Goal: Complete application form

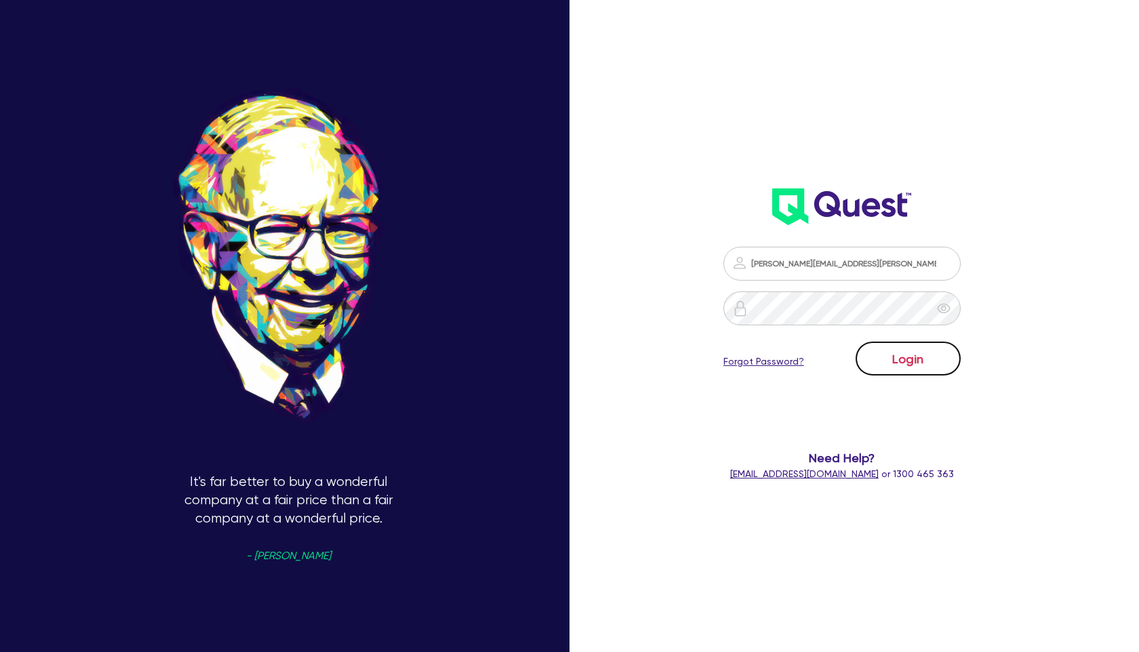
click at [879, 365] on button "Login" at bounding box center [908, 359] width 105 height 34
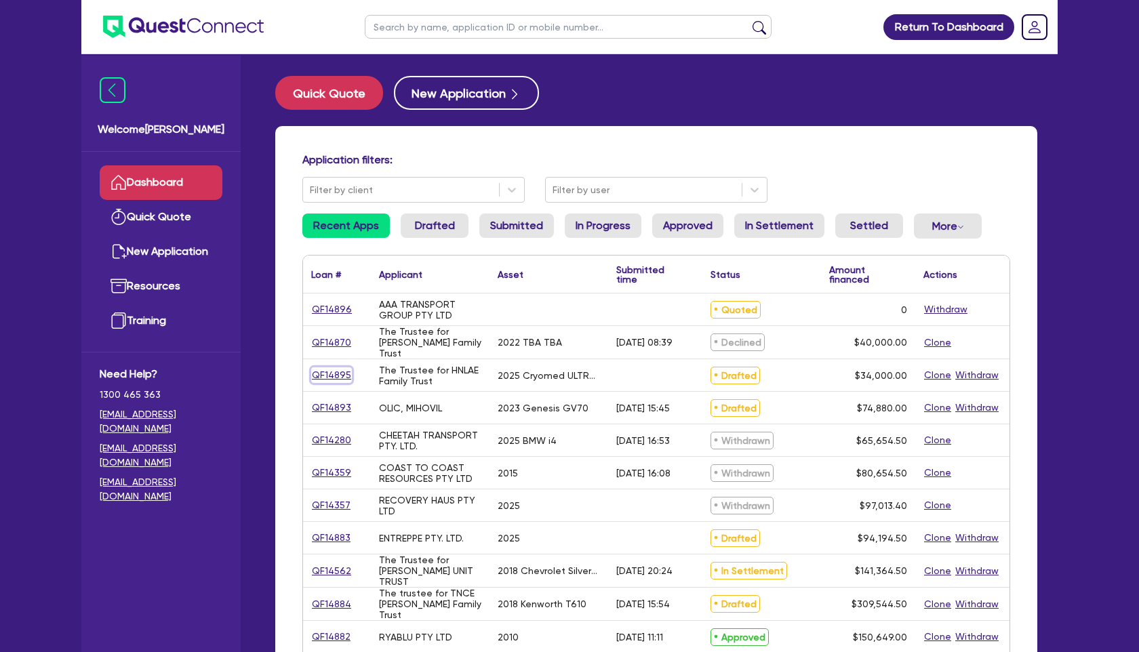
click at [327, 374] on link "QF14895" at bounding box center [331, 375] width 41 height 16
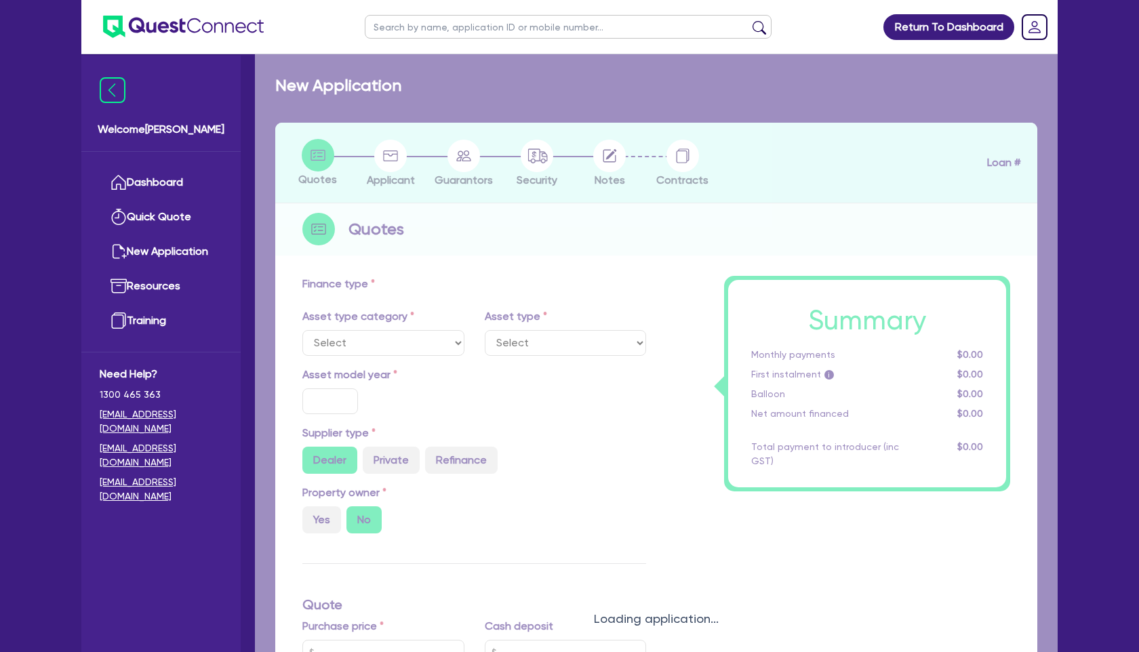
select select "CARS_AND_LIGHT_TRUCKS"
type input "2025"
type input "37,500"
type input "3,500"
type input "5"
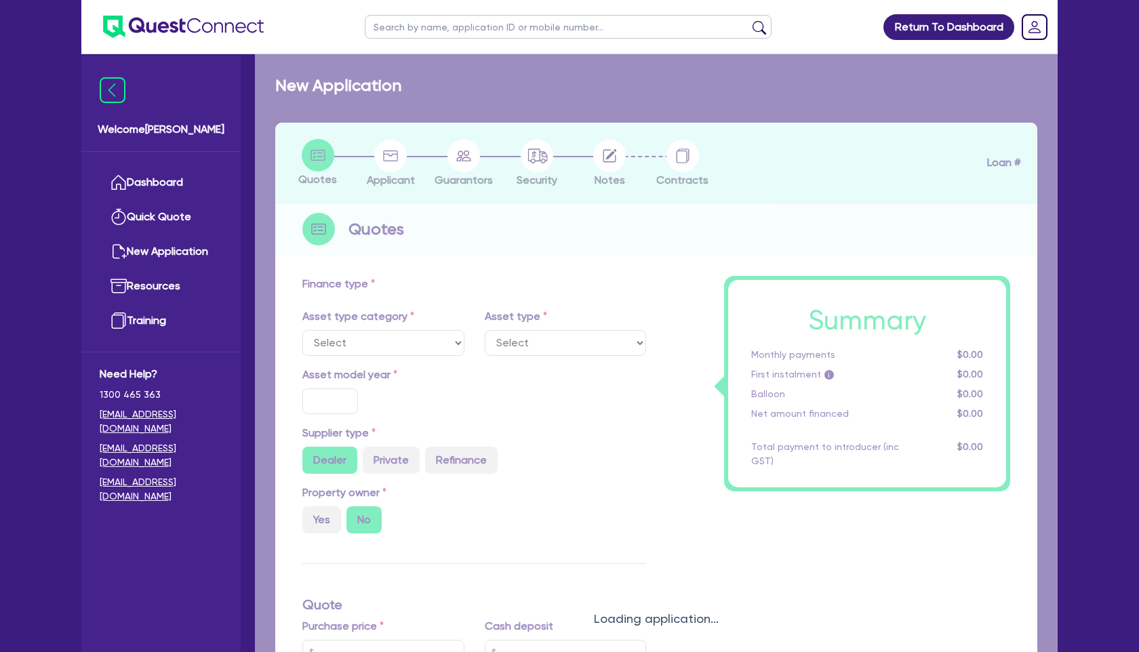
type input "1,700"
type input "17.95"
select select "PASSENGER_VEHICLES"
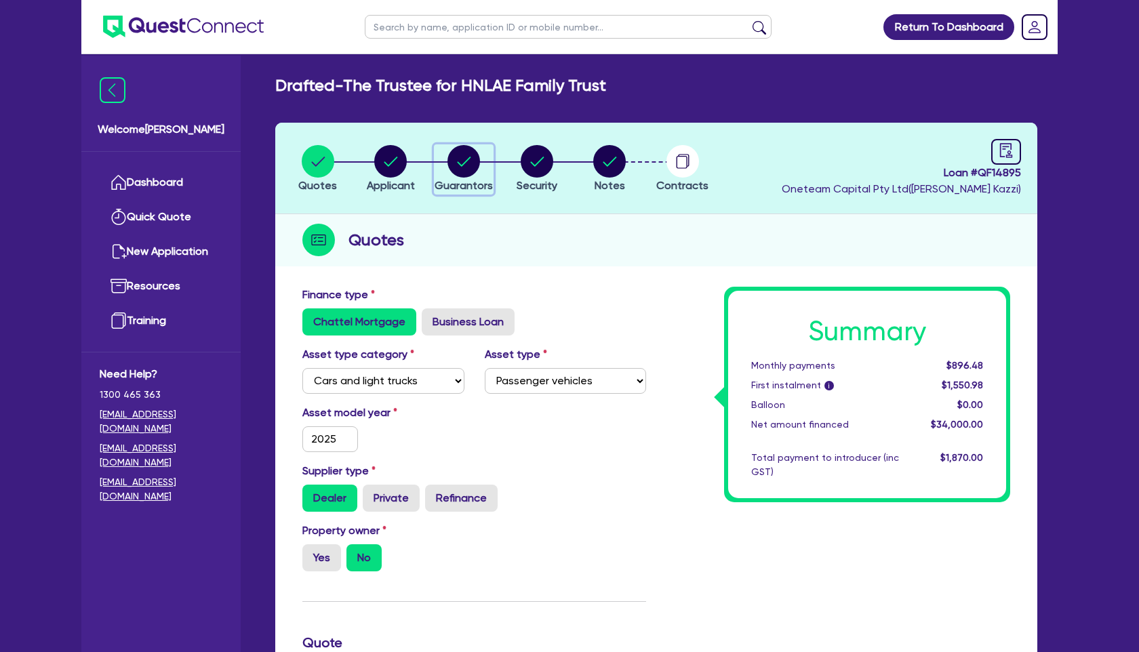
click at [464, 160] on circle "button" at bounding box center [463, 161] width 33 height 33
select select "MR"
select select "WA"
select select "MARRIED"
select select "PROPERTY"
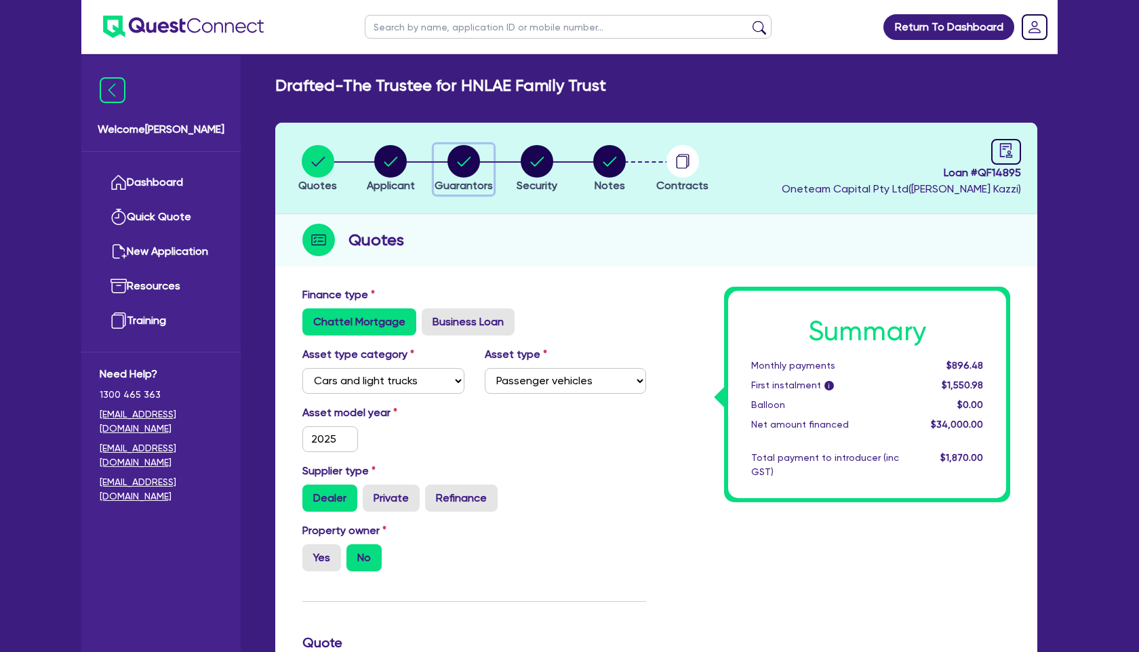
select select "CASH"
select select "VEHICLE"
select select "MORTGAGE"
select select "CREDIT_CARD"
select select "MRS"
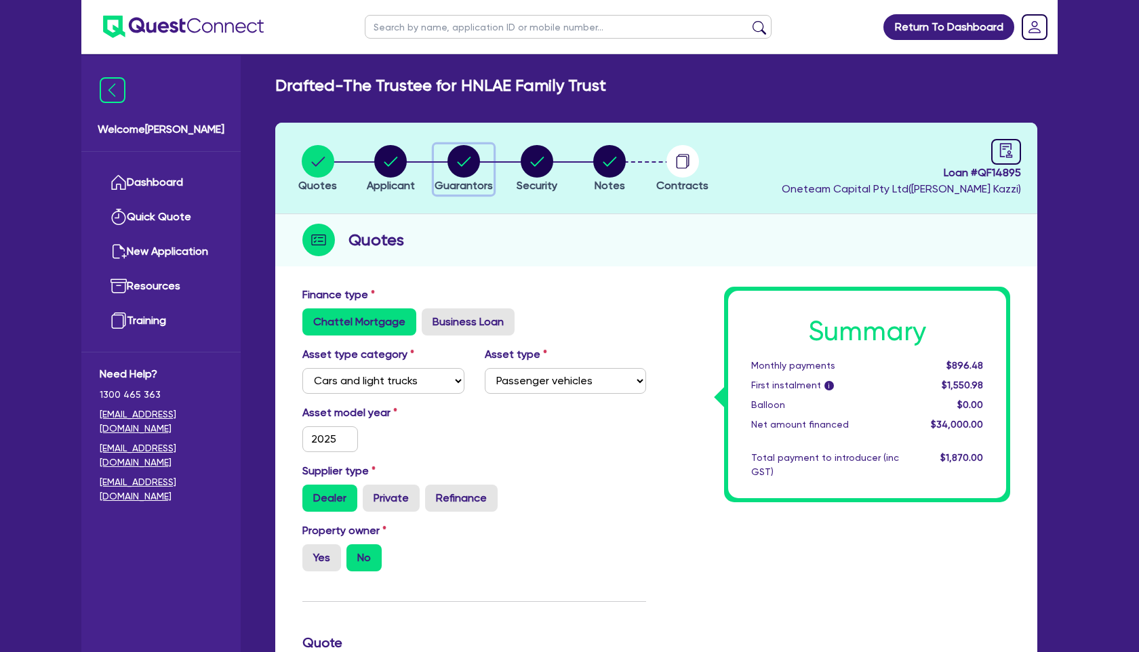
select select "WA"
select select "MARRIED"
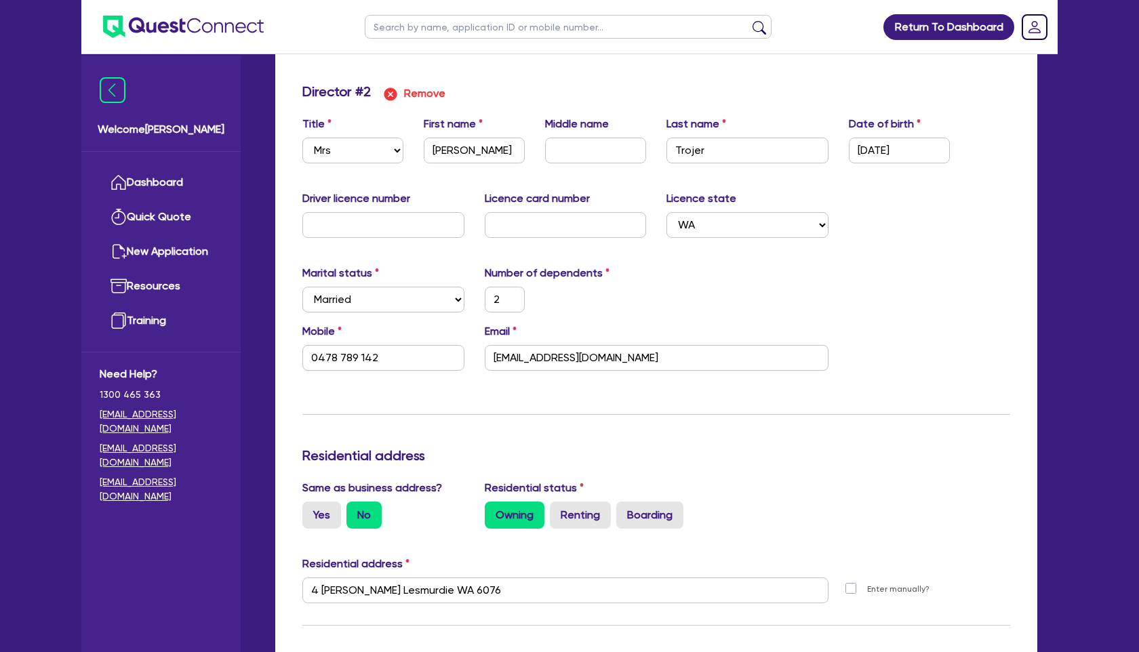
scroll to position [1372, 0]
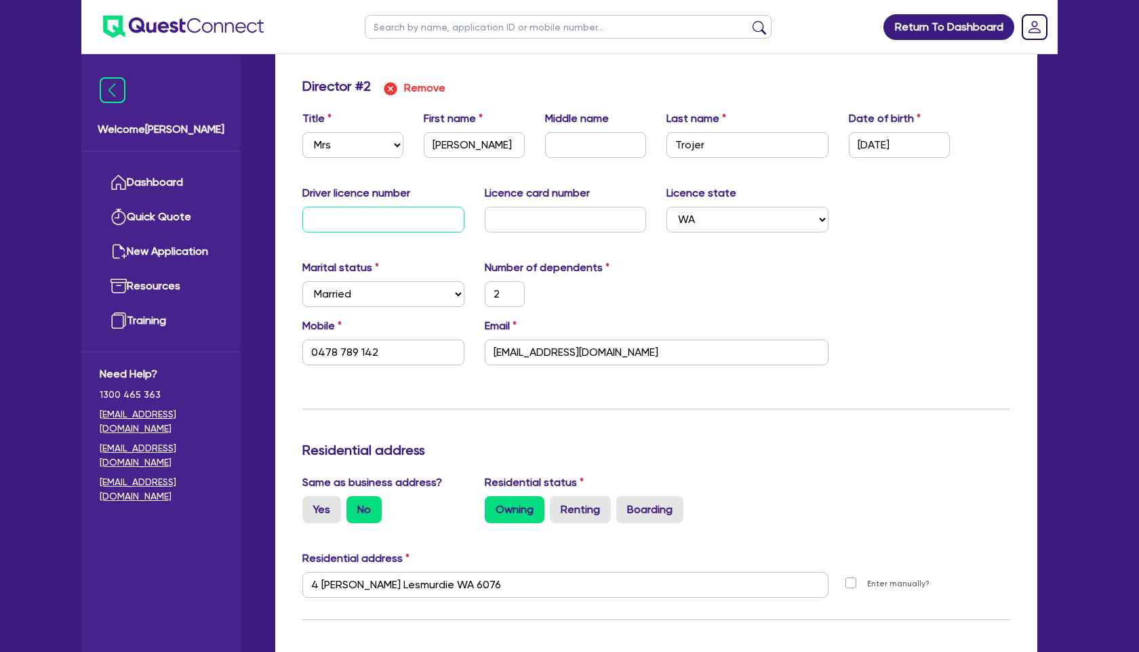
click at [397, 225] on input "text" at bounding box center [383, 220] width 162 height 26
type input "2"
type input "0403288429"
type input "1700000"
type input "30000"
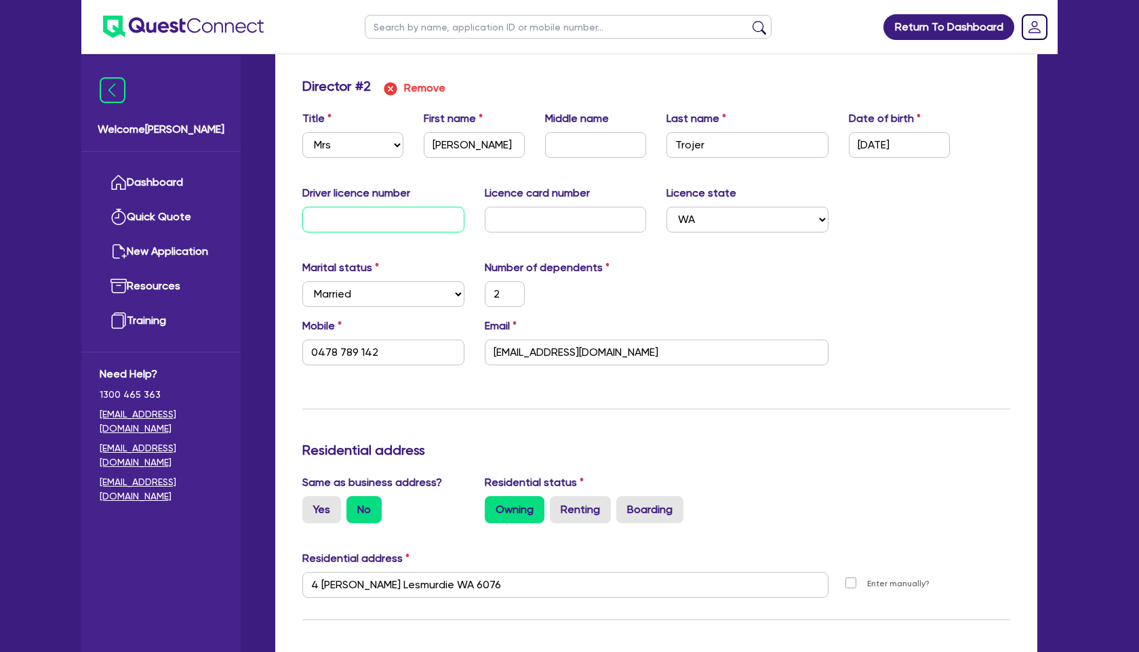
type input "20000"
type input "522000"
type input "3800"
type input "3600"
type input "5"
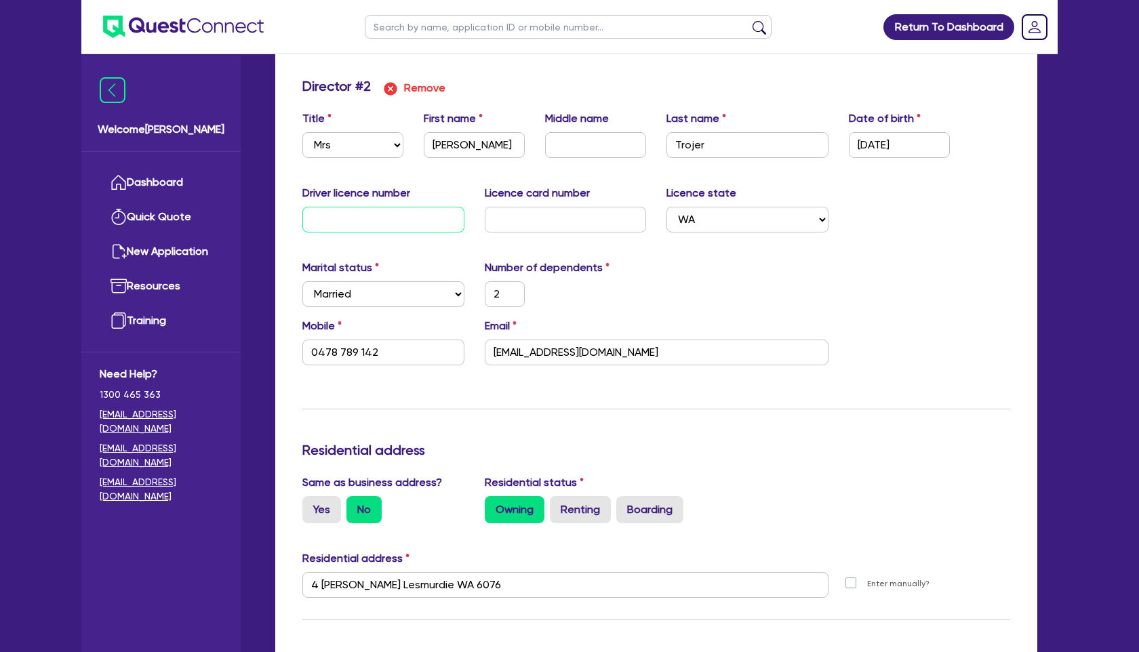
type input "2"
type input "0478 789 142"
type input "2"
type input "0403288429"
type input "1700000"
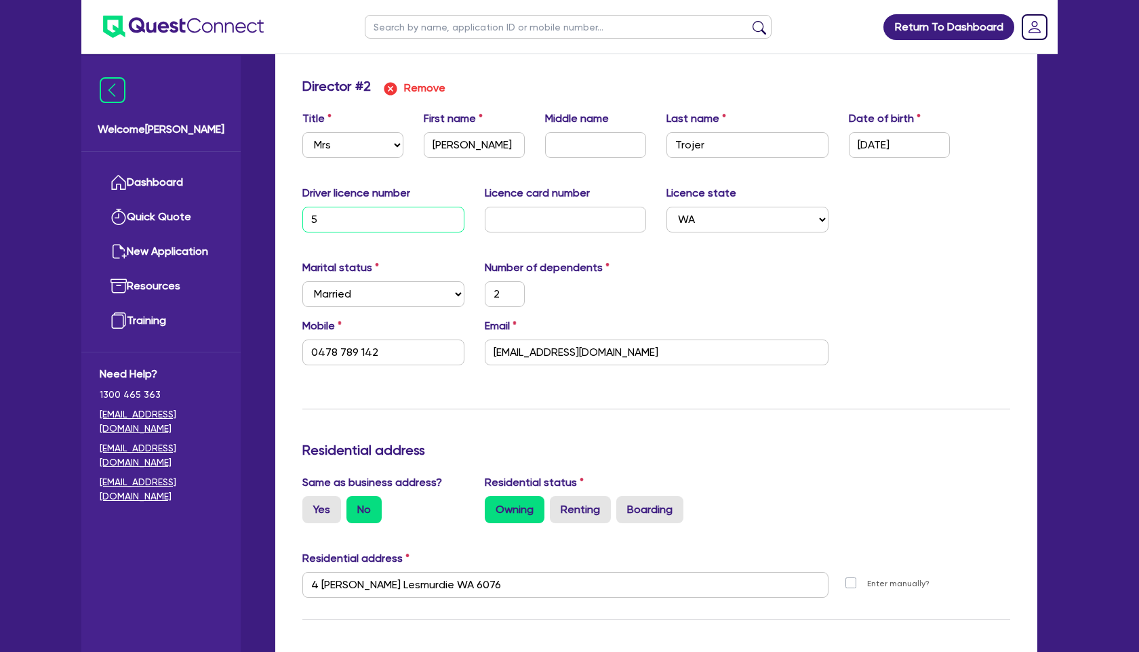
type input "30000"
type input "20000"
type input "522000"
type input "3800"
type input "3600"
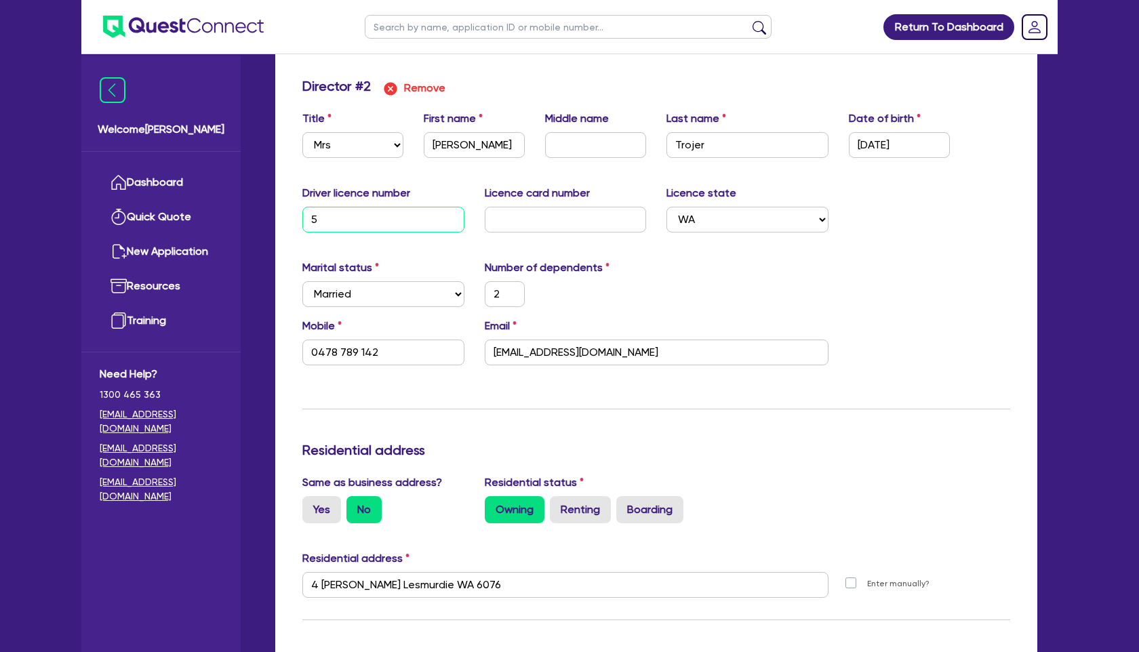
type input "51"
type input "2"
type input "0478 789 142"
type input "2"
type input "0403288429"
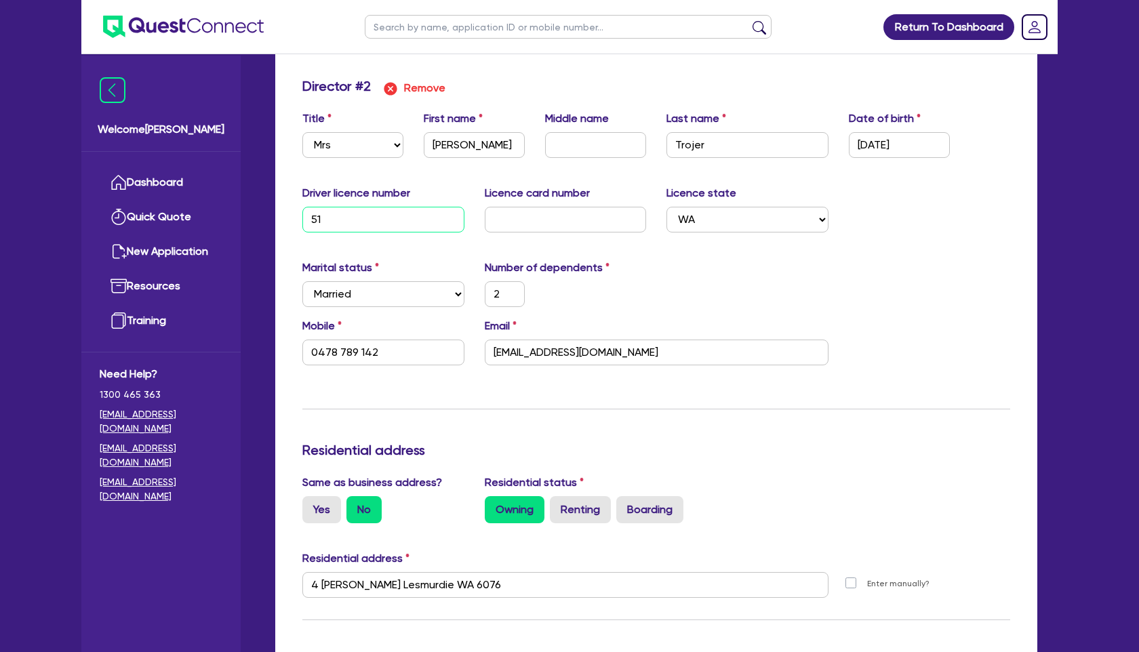
type input "1700000"
type input "30000"
type input "20000"
type input "522000"
type input "3800"
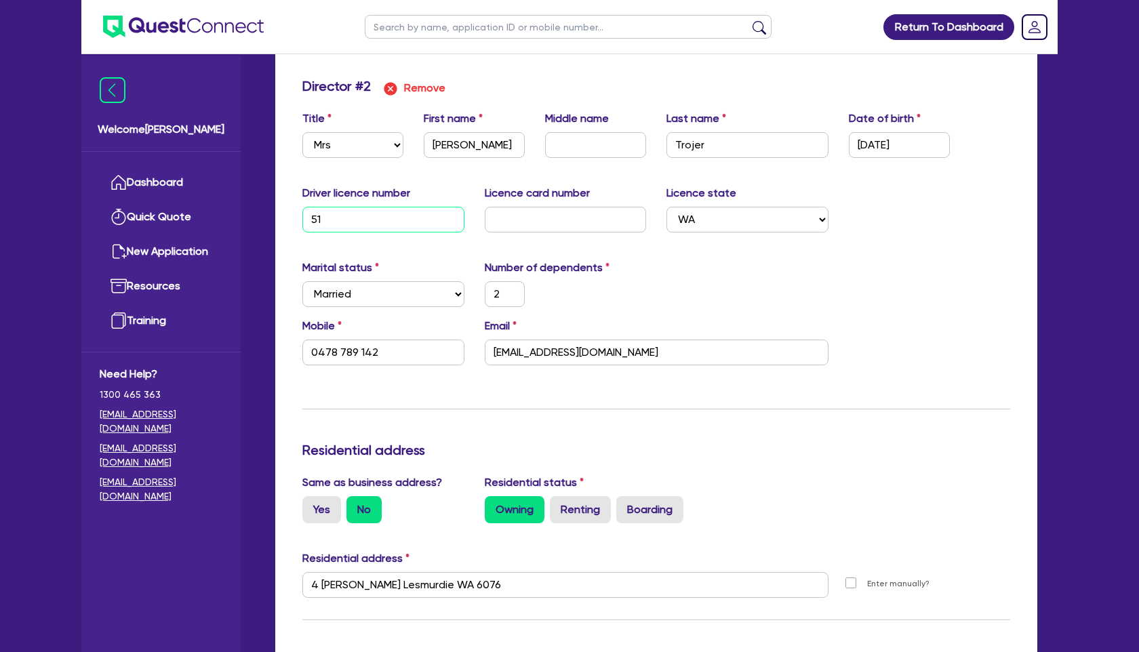
type input "3600"
type input "510"
type input "2"
type input "0478 789 142"
type input "2"
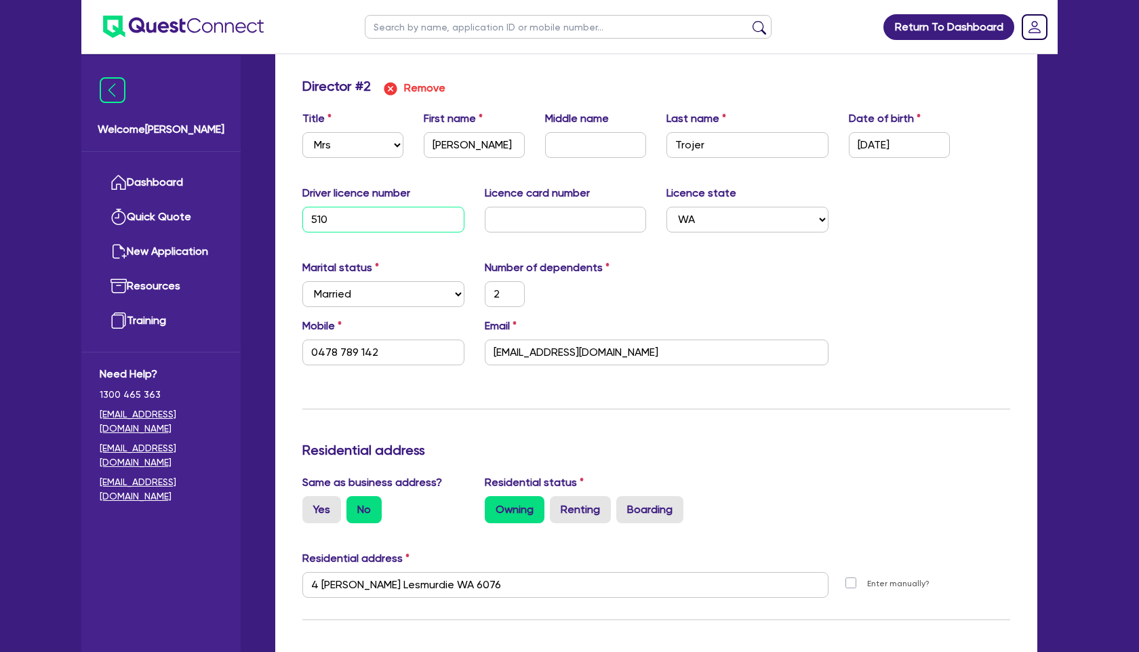
type input "0403288429"
type input "1700000"
type input "30000"
type input "20000"
type input "522000"
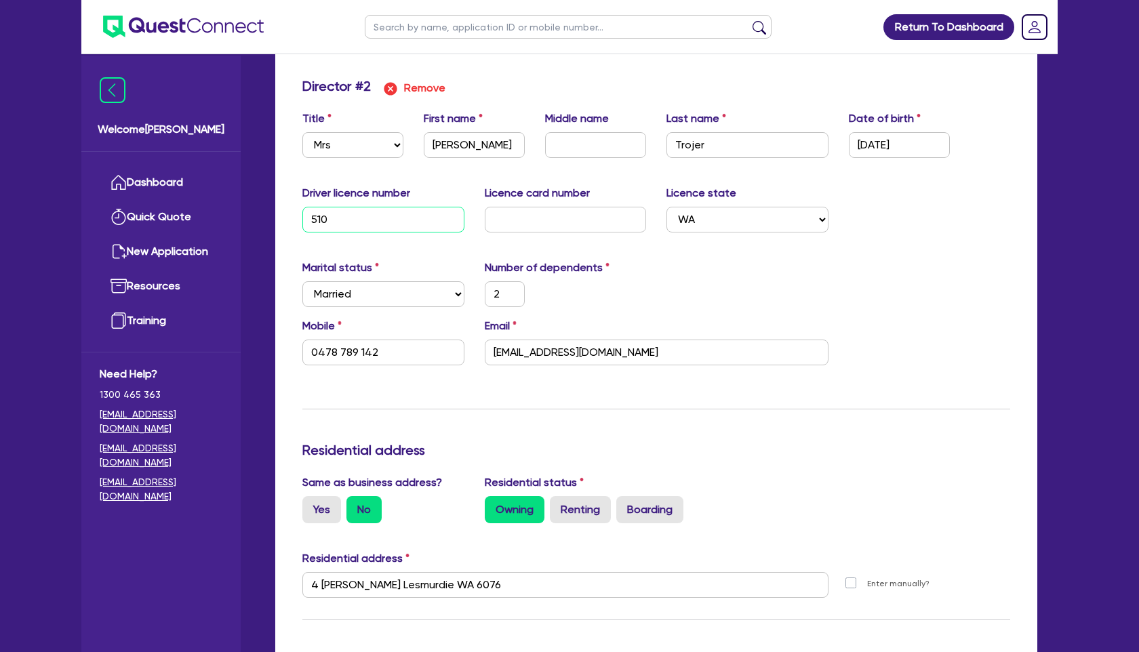
type input "3800"
type input "3600"
type input "5105"
type input "2"
type input "0478 789 142"
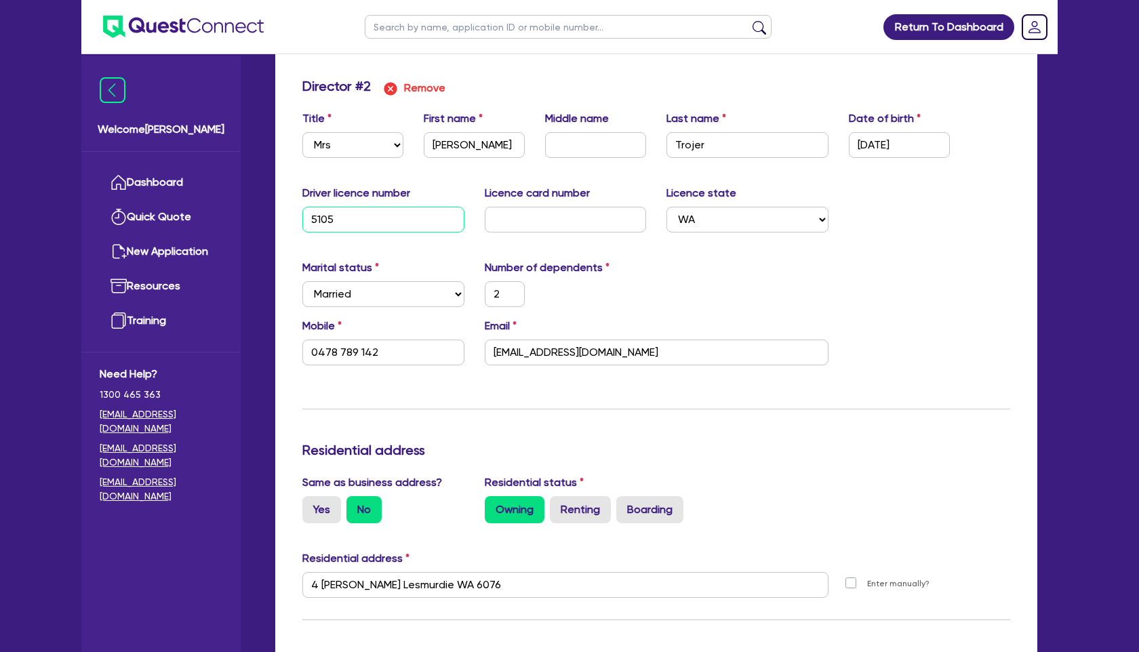
type input "2"
type input "0403288429"
type input "1700000"
type input "30000"
type input "20000"
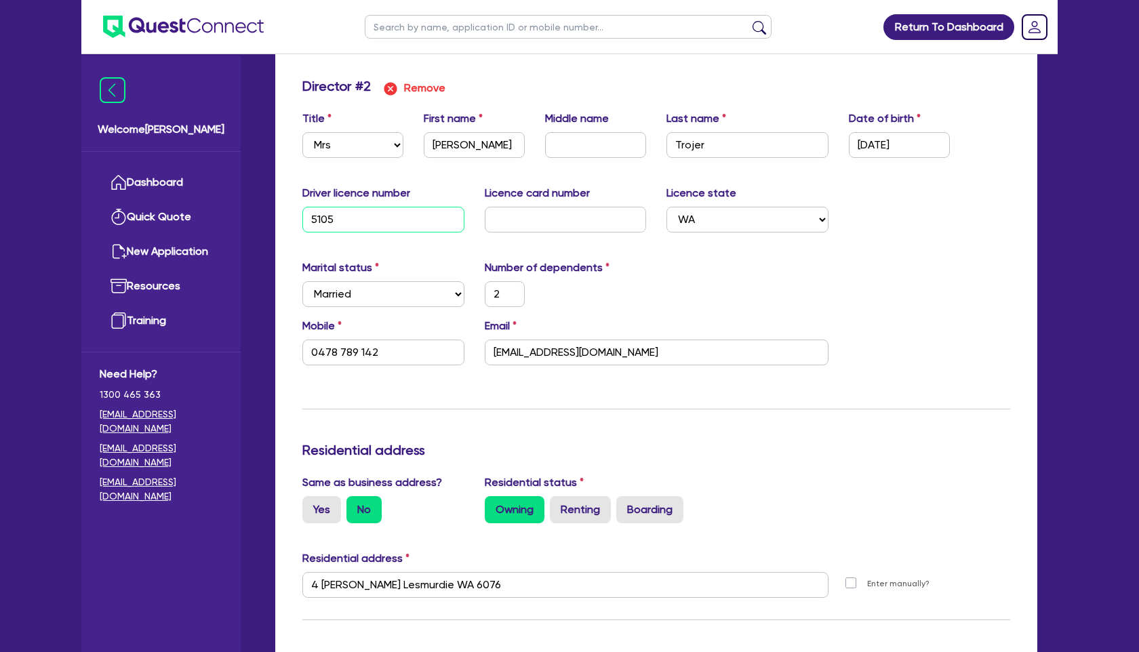
type input "522000"
type input "3800"
type input "3600"
type input "51050"
type input "2"
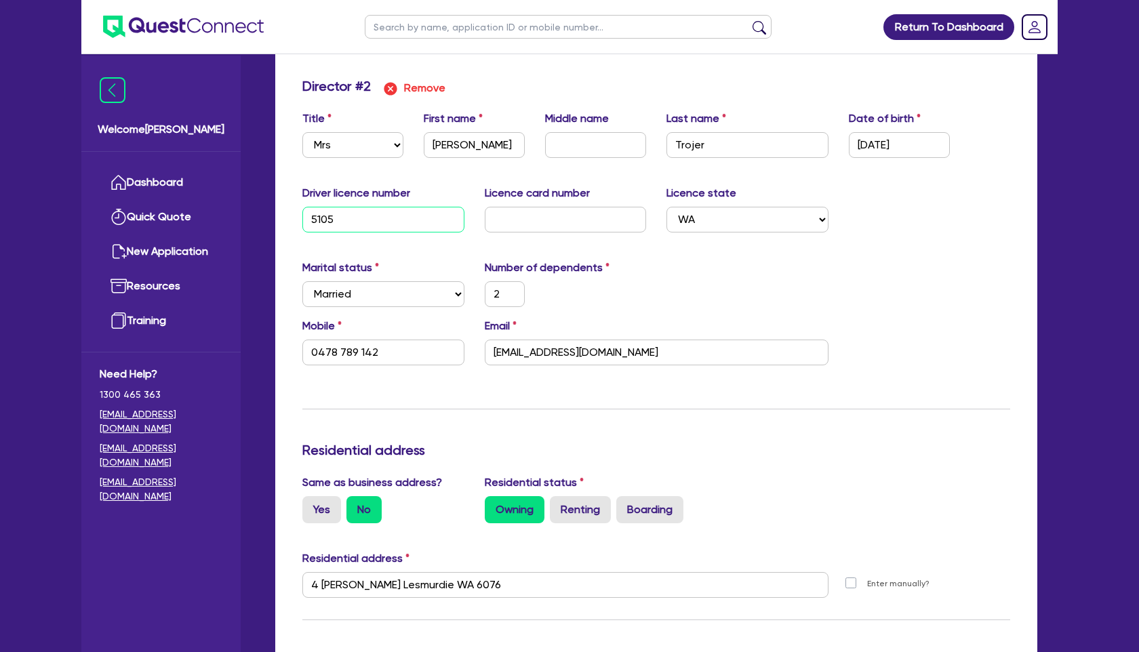
type input "0478 789 142"
type input "2"
type input "0403288429"
type input "1700000"
type input "30000"
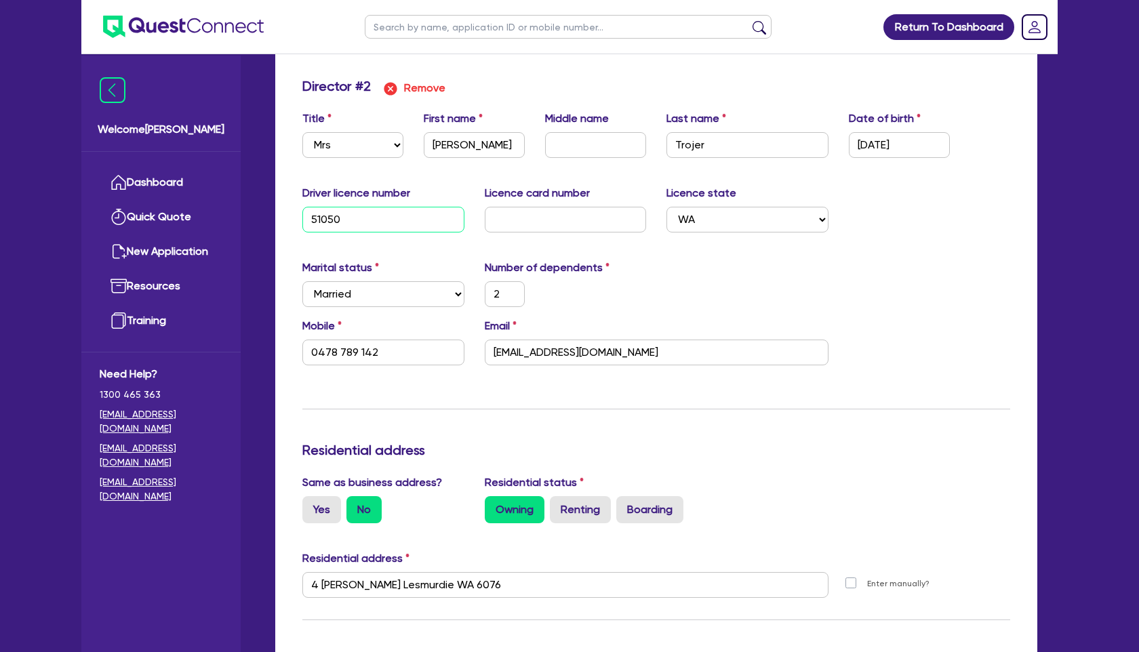
type input "20000"
type input "522000"
type input "3800"
type input "3600"
type input "510509"
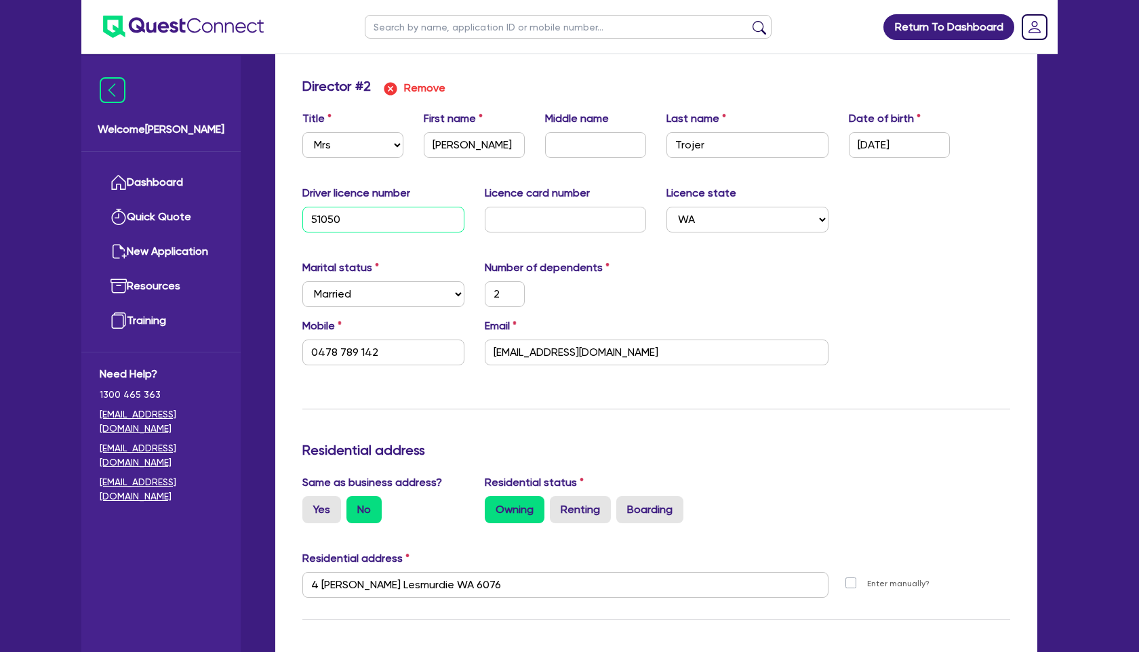
type input "2"
type input "0478 789 142"
type input "2"
type input "0403288429"
type input "1700000"
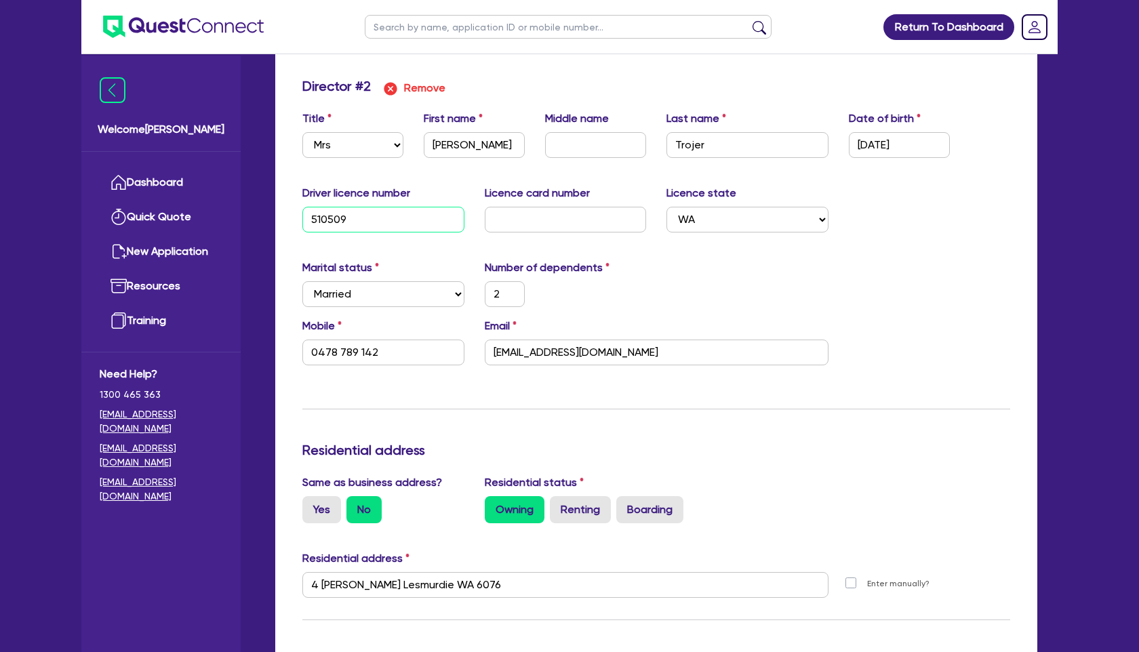
type input "30000"
type input "20000"
type input "522000"
type input "3800"
type input "3600"
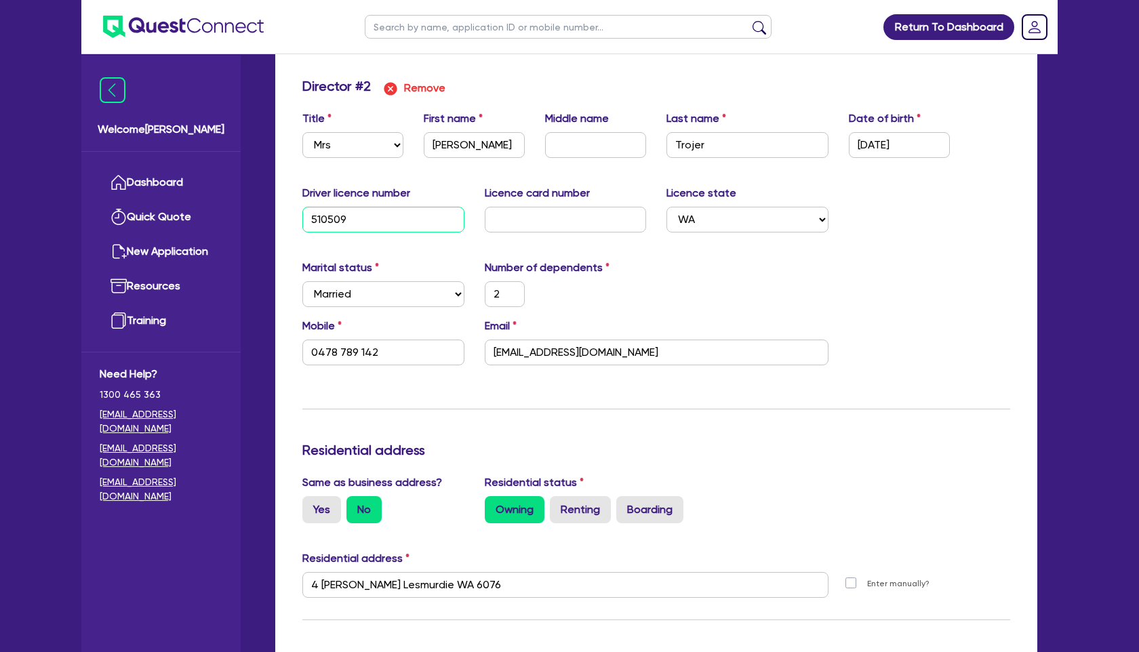
type input "5105091"
type input "2"
type input "0478 789 142"
type input "5105091"
click at [568, 226] on input "text" at bounding box center [566, 220] width 162 height 26
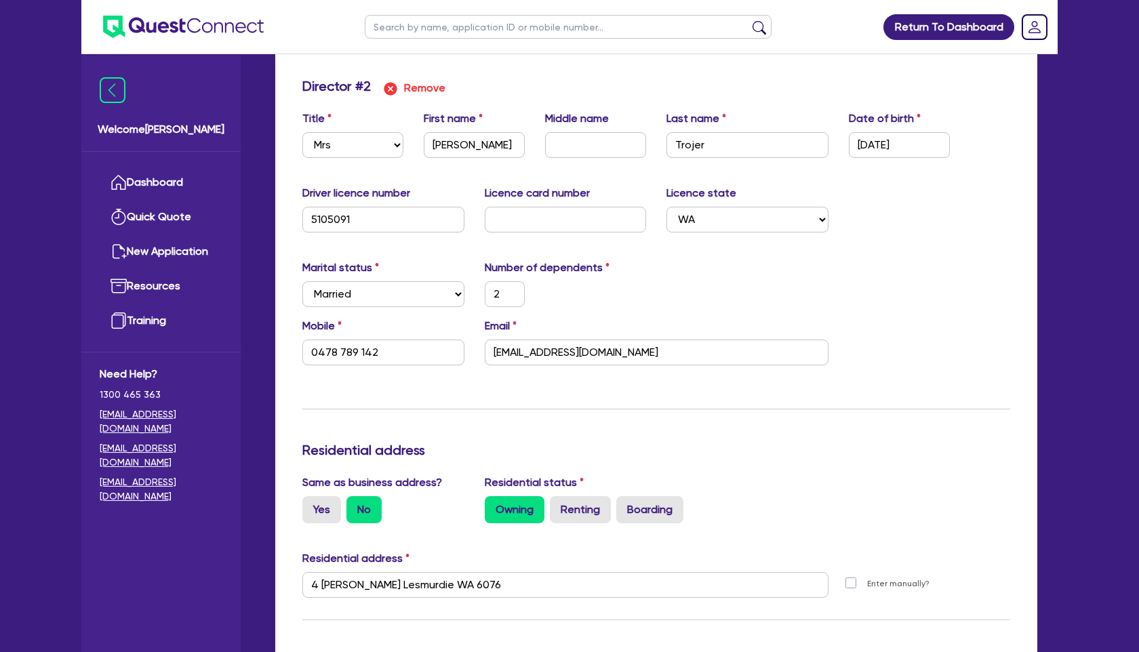
type input "2"
type input "0403 288 429"
type input "1,700,000"
type input "30,000"
type input "20,000"
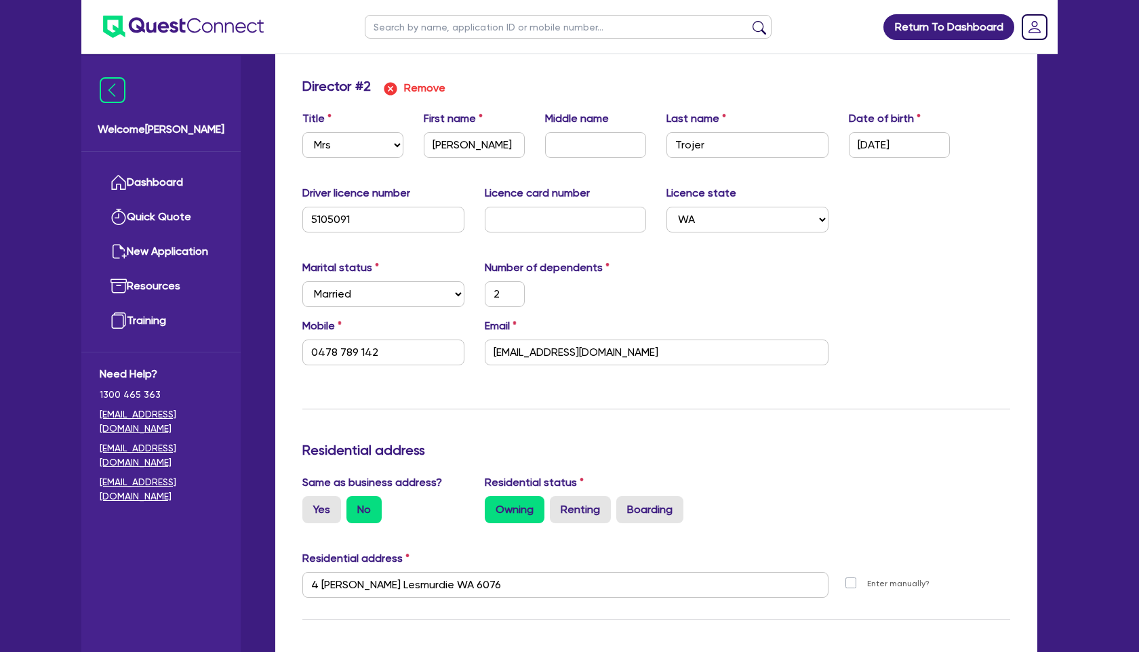
type input "522,000"
type input "3,800"
type input "3,600"
type input "2"
type input "0403288429"
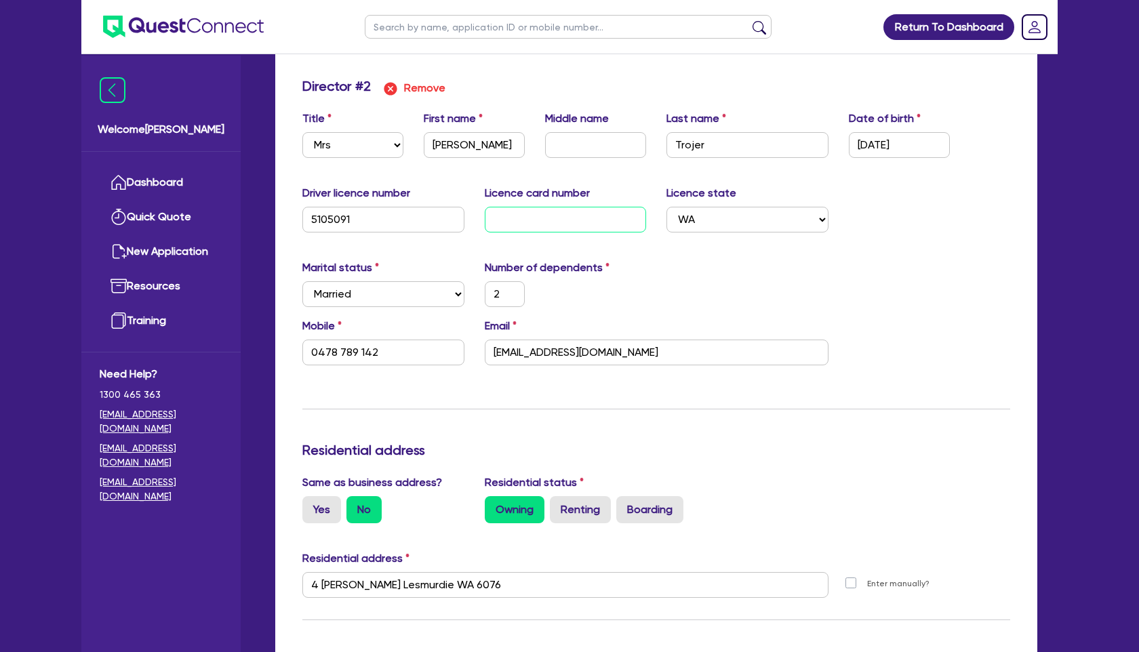
type input "1700000"
type input "30000"
type input "20000"
type input "522000"
type input "3800"
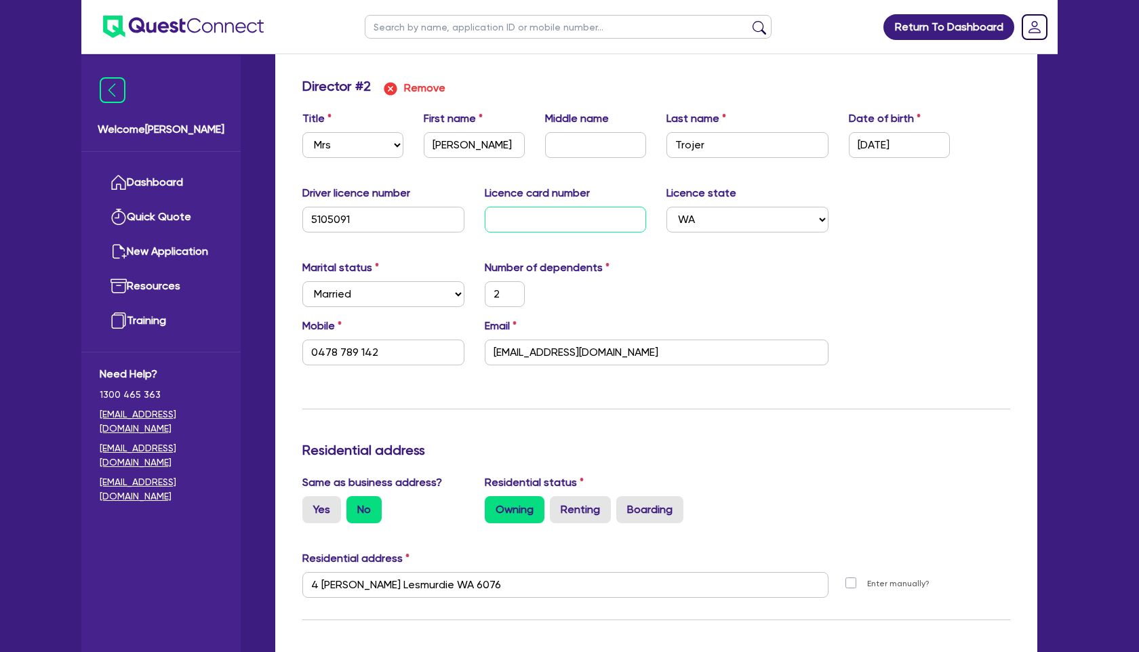
type input "3600"
type input "L"
type input "2"
type input "0478 789 142"
type input "2"
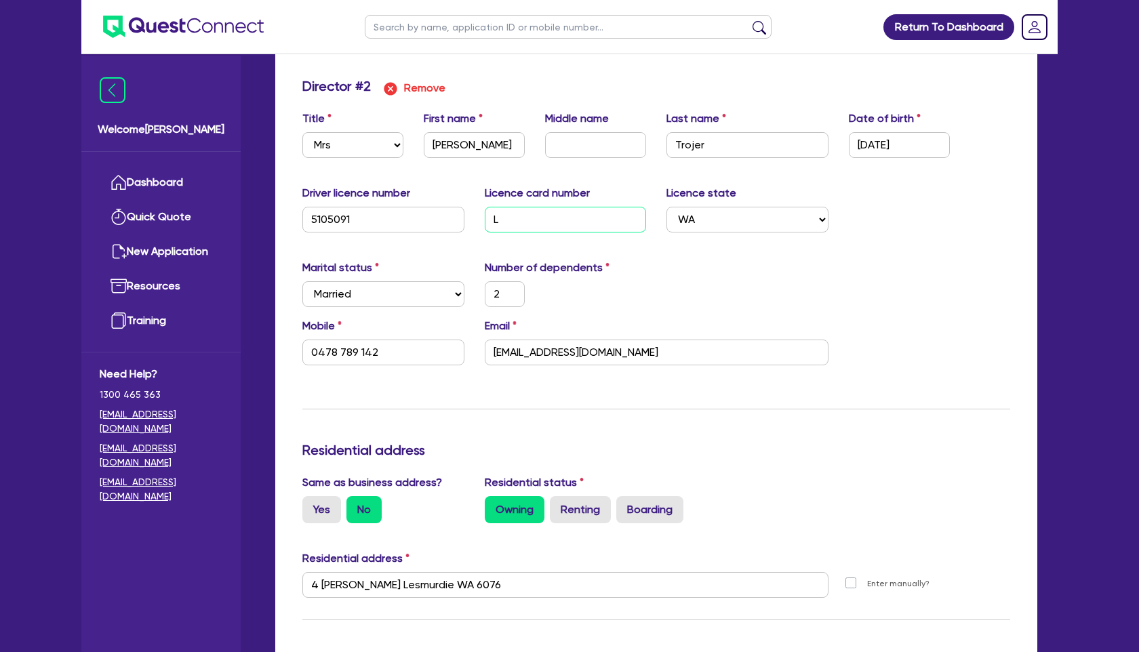
type input "0403288429"
type input "1700000"
type input "30000"
type input "20000"
type input "522000"
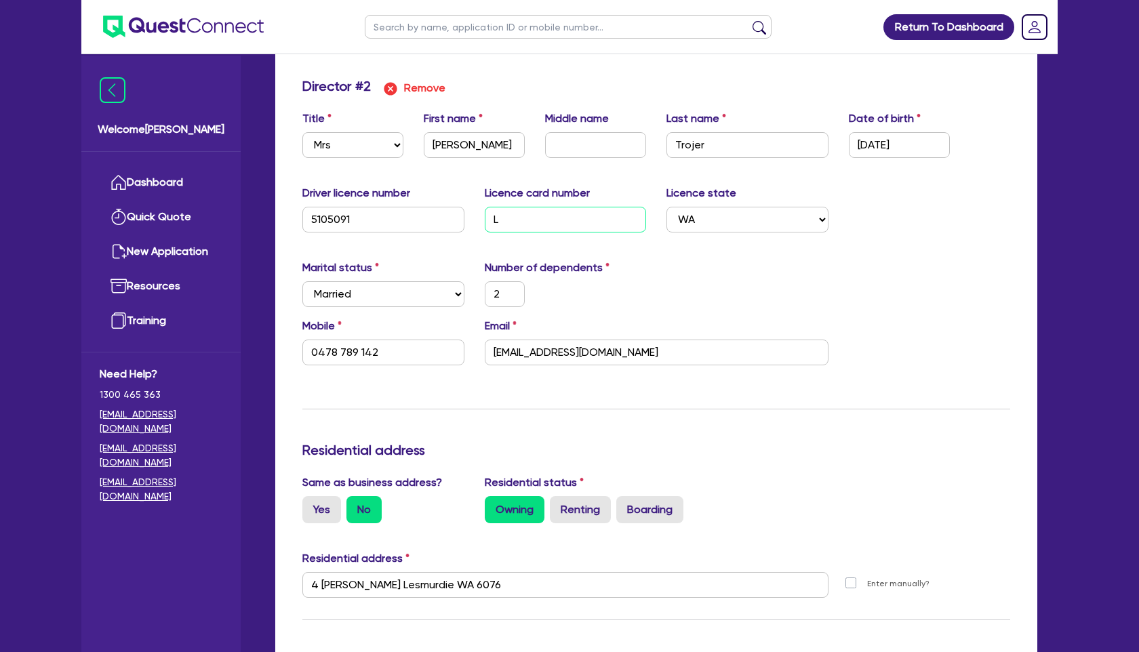
type input "3800"
type input "3600"
type input "L0"
type input "2"
type input "0478 789 142"
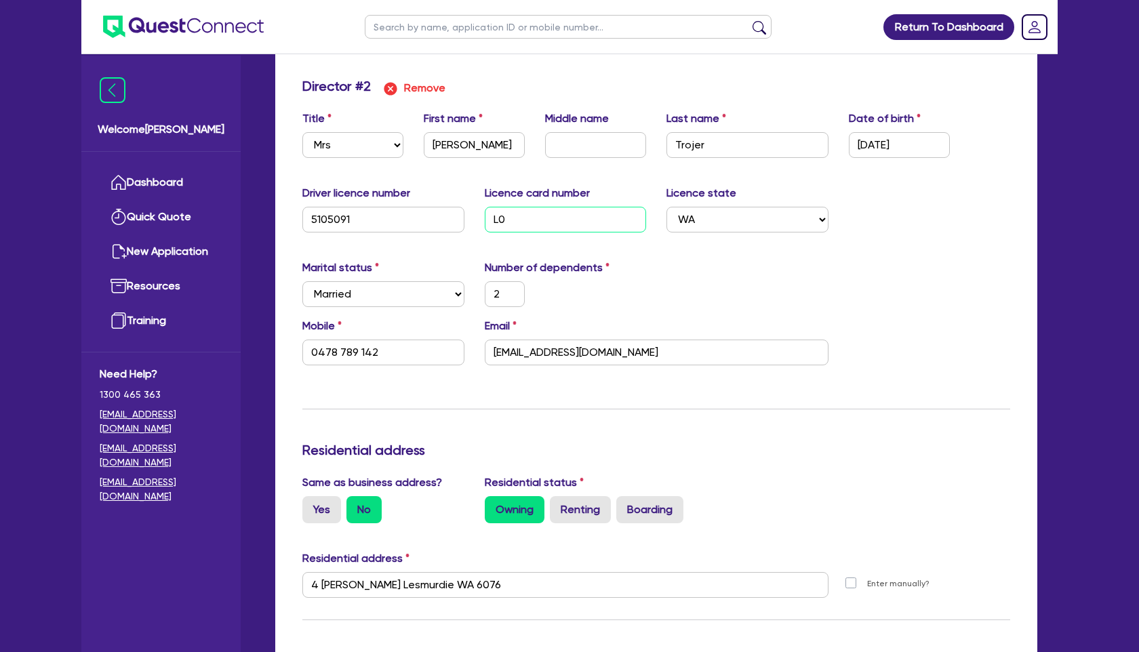
type input "2"
type input "0403288429"
type input "1700000"
type input "30000"
type input "20000"
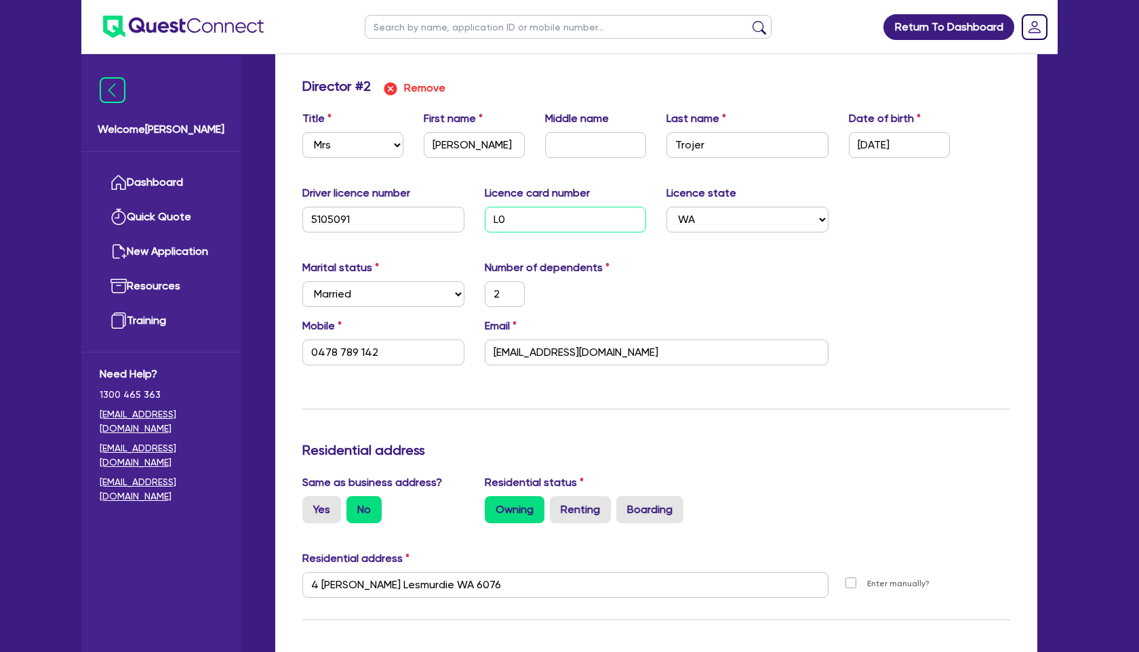
type input "522000"
type input "3800"
type input "3600"
type input "L04"
type input "2"
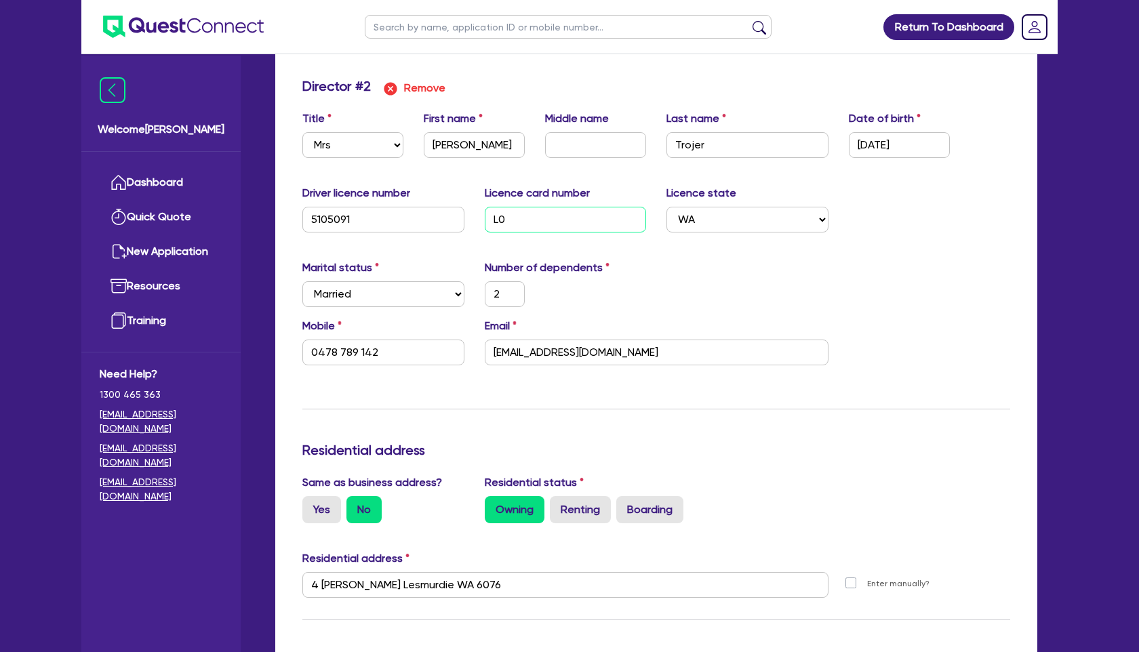
type input "0478 789 142"
type input "2"
type input "0403288429"
type input "1700000"
type input "30000"
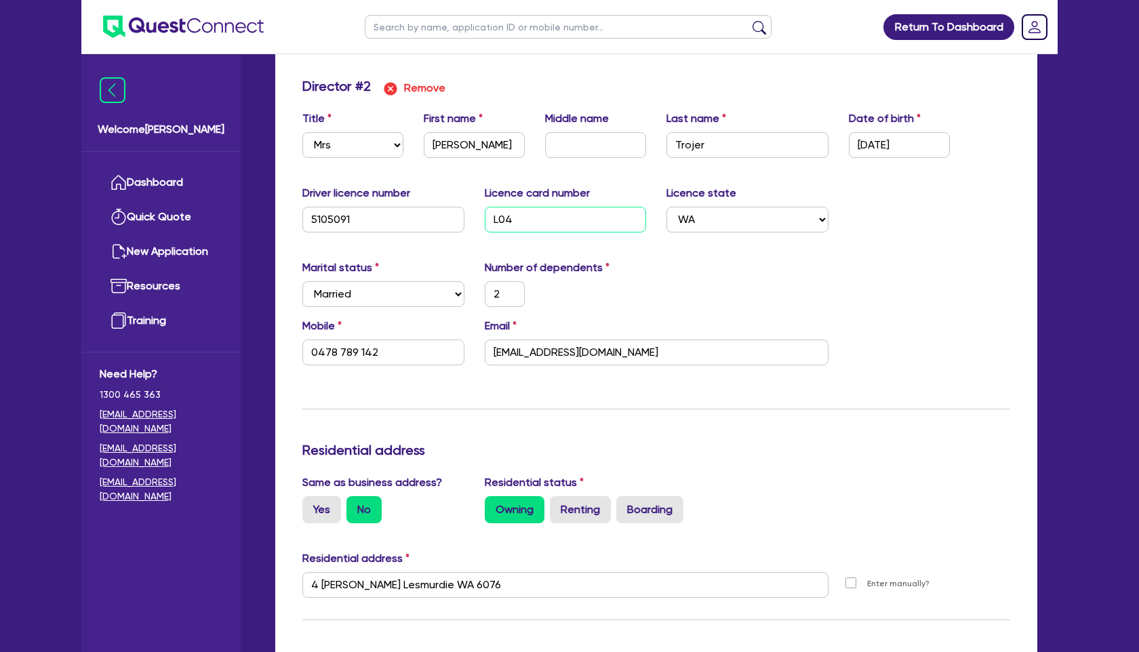
type input "20000"
type input "522000"
type input "3800"
type input "3600"
type input "L041"
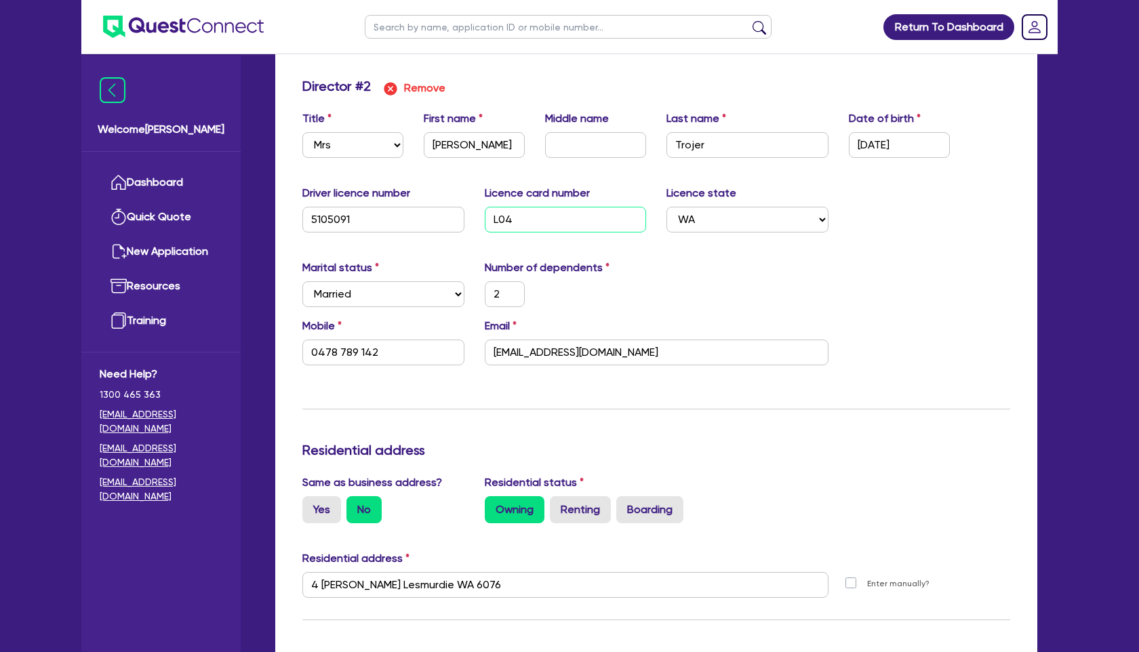
type input "2"
type input "0478 789 142"
type input "L041"
type input "2"
type input "0403 288 429"
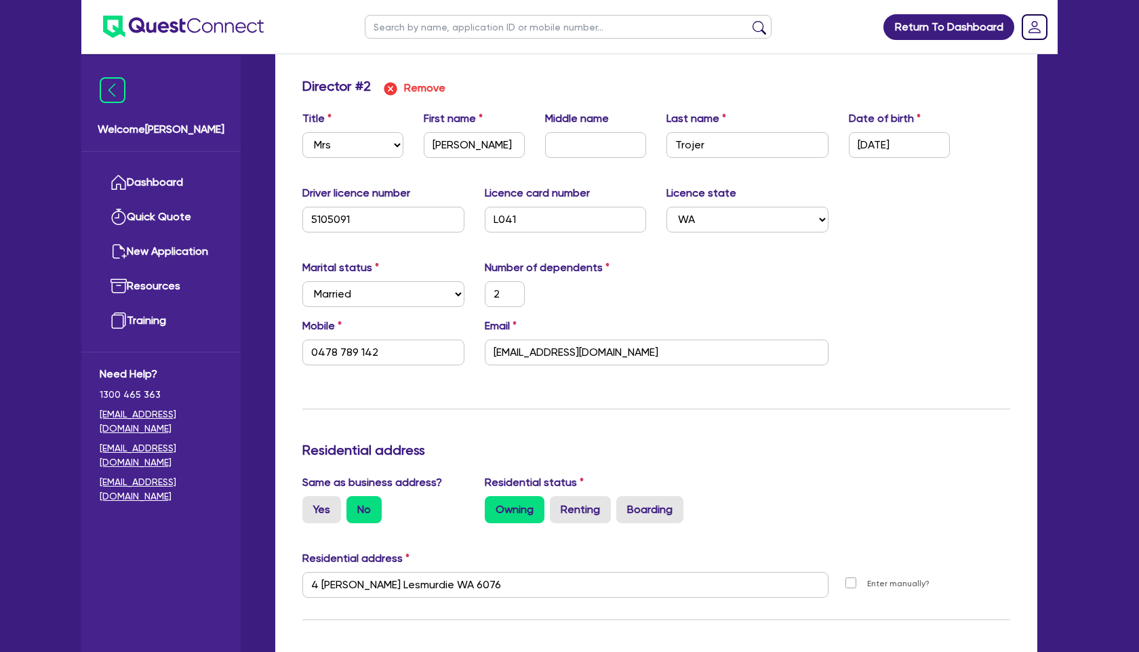
type input "1,700,000"
type input "30,000"
type input "20,000"
type input "522,000"
type input "3,800"
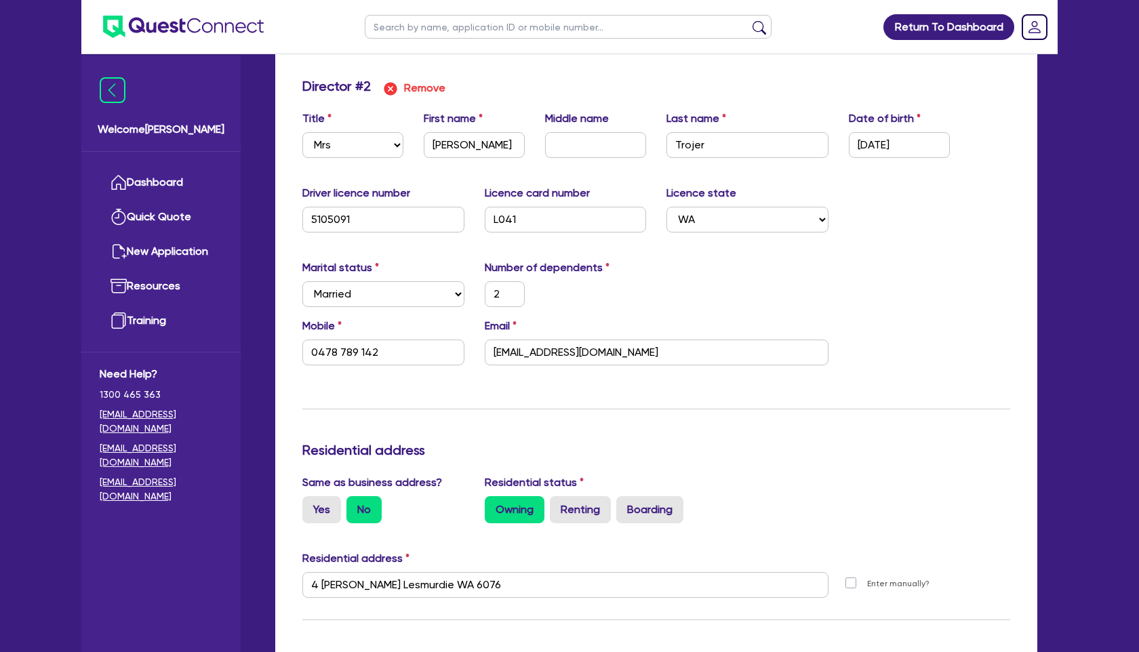
type input "3,600"
click at [563, 215] on input "L041" at bounding box center [566, 220] width 162 height 26
type input "2"
type input "0403288429"
type input "1700000"
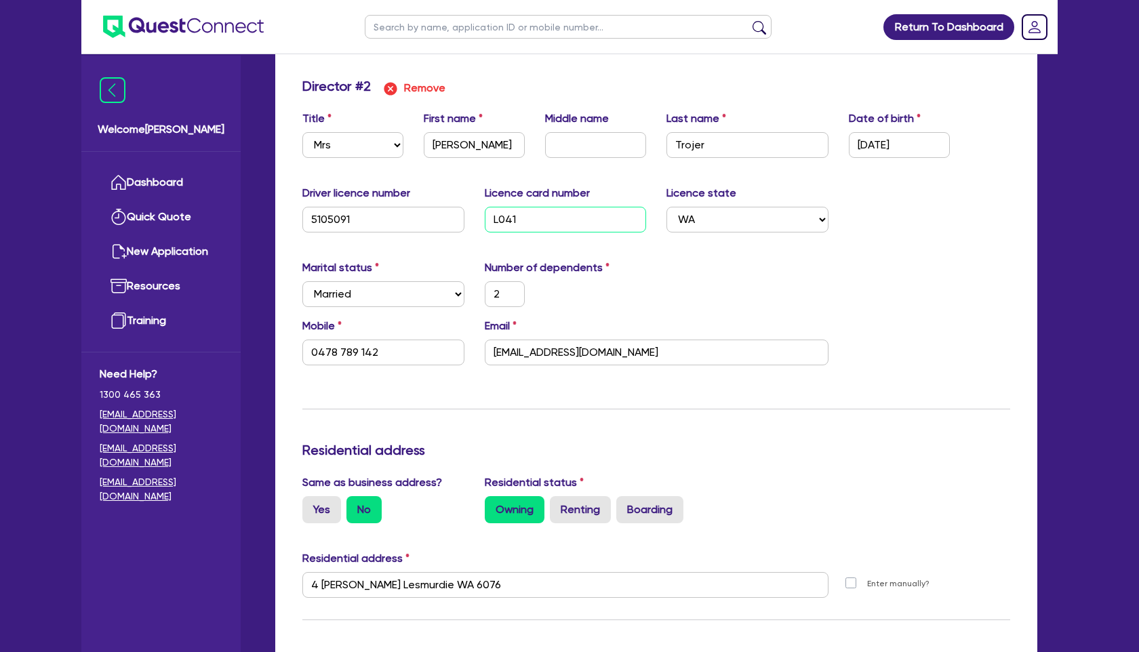
type input "30000"
type input "20000"
type input "522000"
type input "3800"
type input "3600"
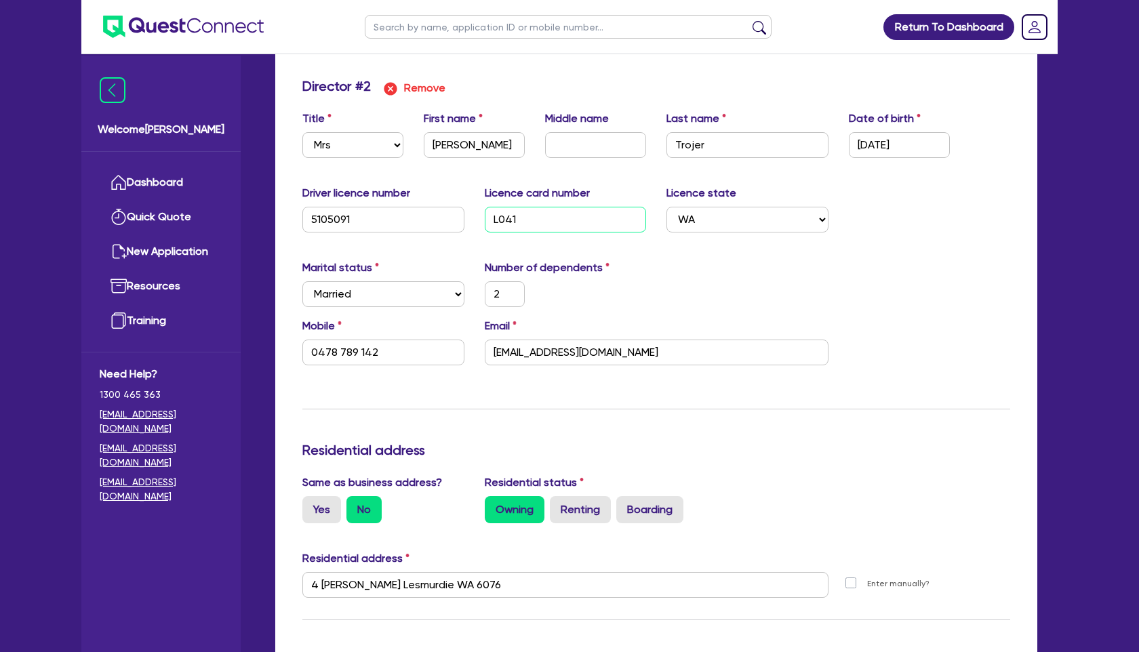
type input "L0415"
type input "2"
type input "0478 789 142"
type input "2"
type input "0403288429"
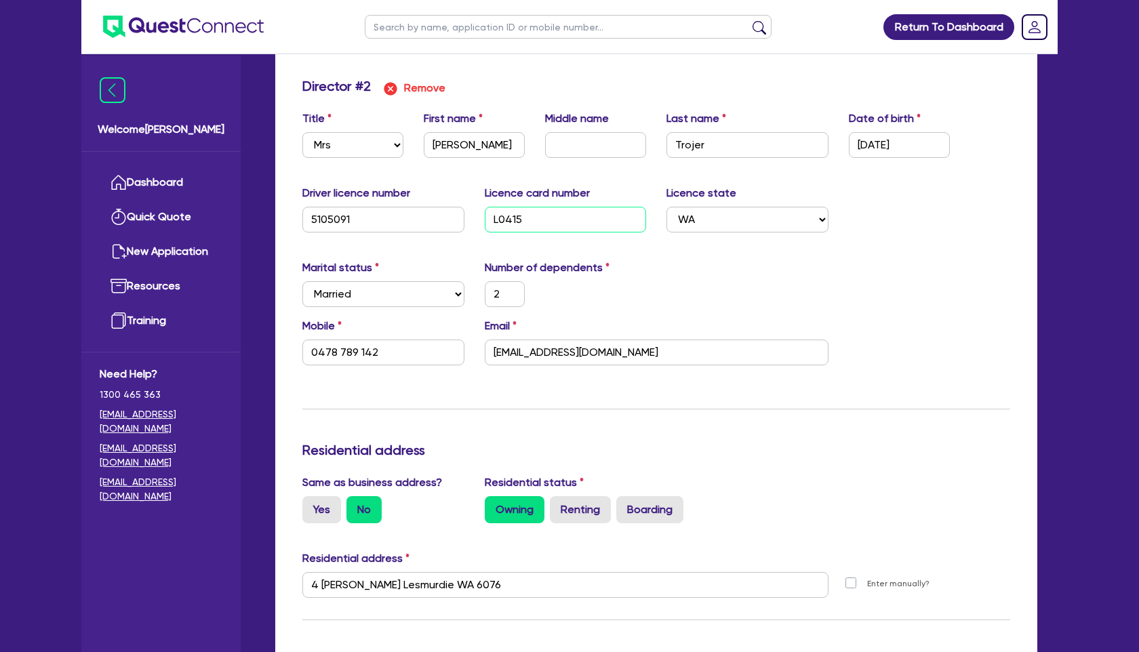
type input "1700000"
type input "30000"
type input "20000"
type input "522000"
type input "3800"
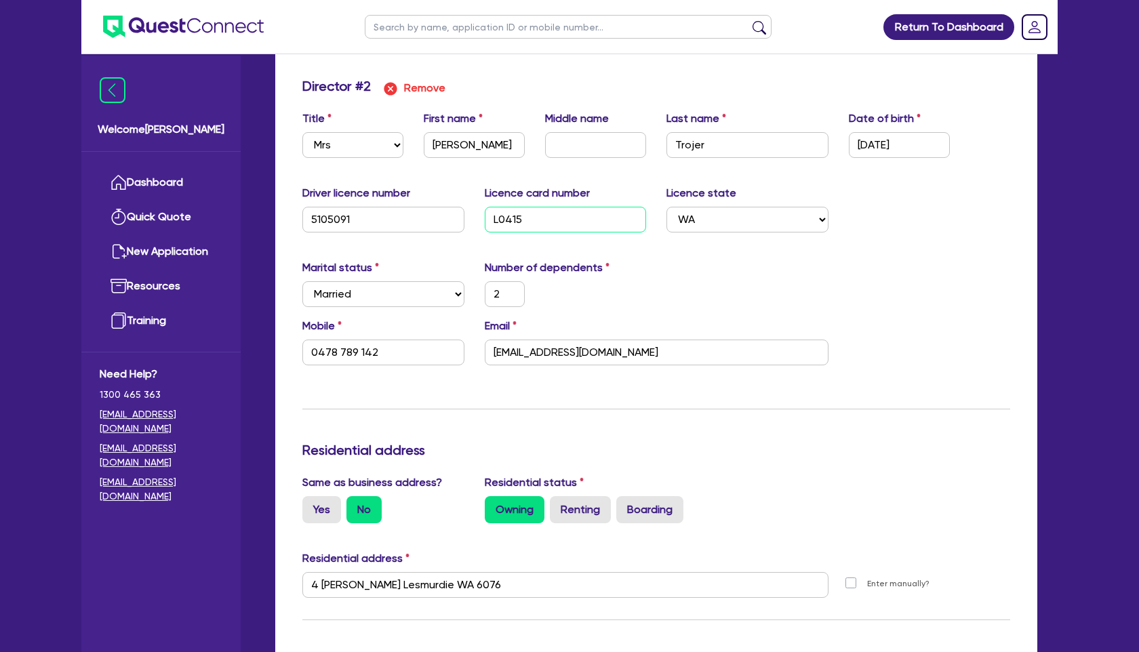
type input "3600"
type input "L04155"
type input "2"
type input "0478 789 142"
type input "2"
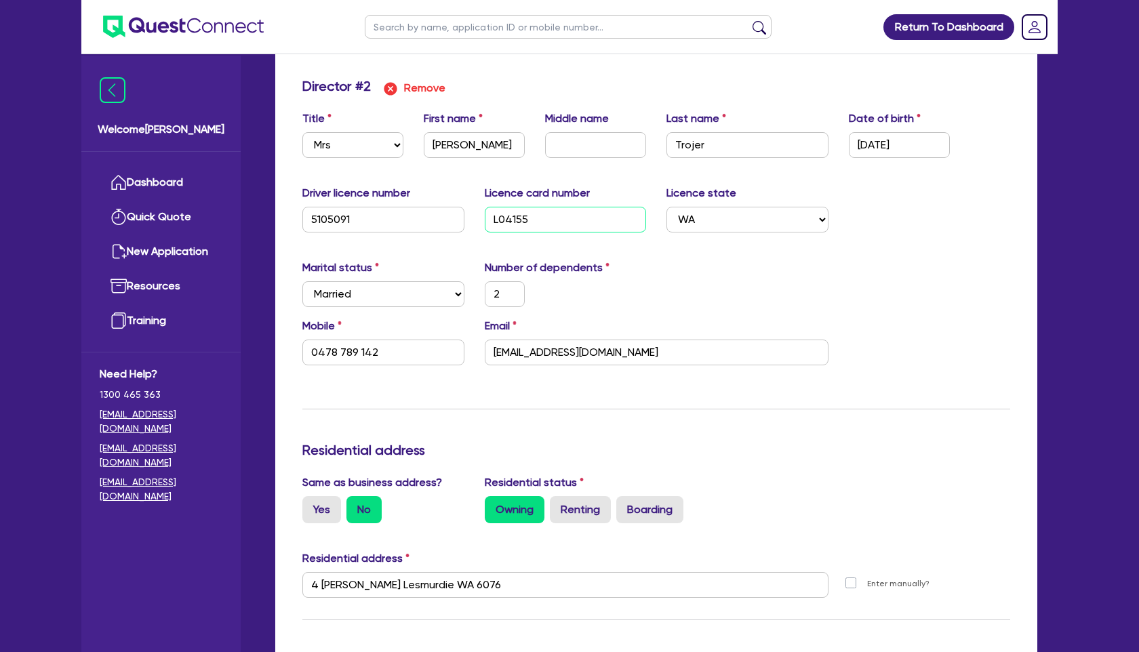
type input "0403288429"
type input "1700000"
type input "30000"
type input "20000"
type input "522000"
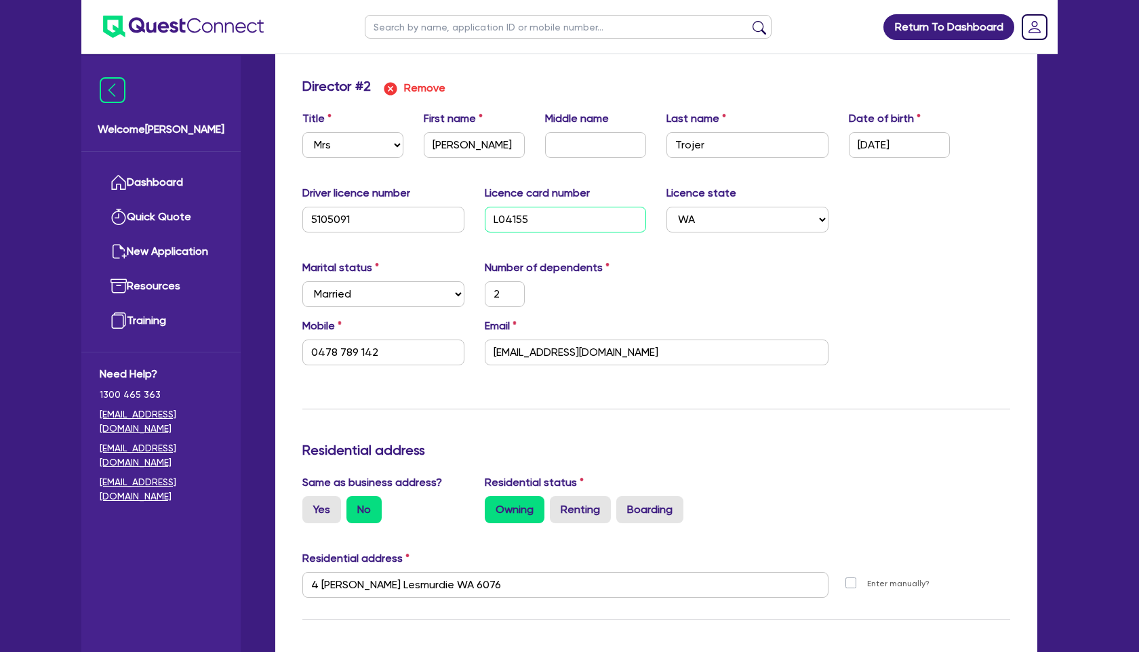
type input "3800"
type input "3600"
type input "L041554"
type input "2"
type input "0478 789 142"
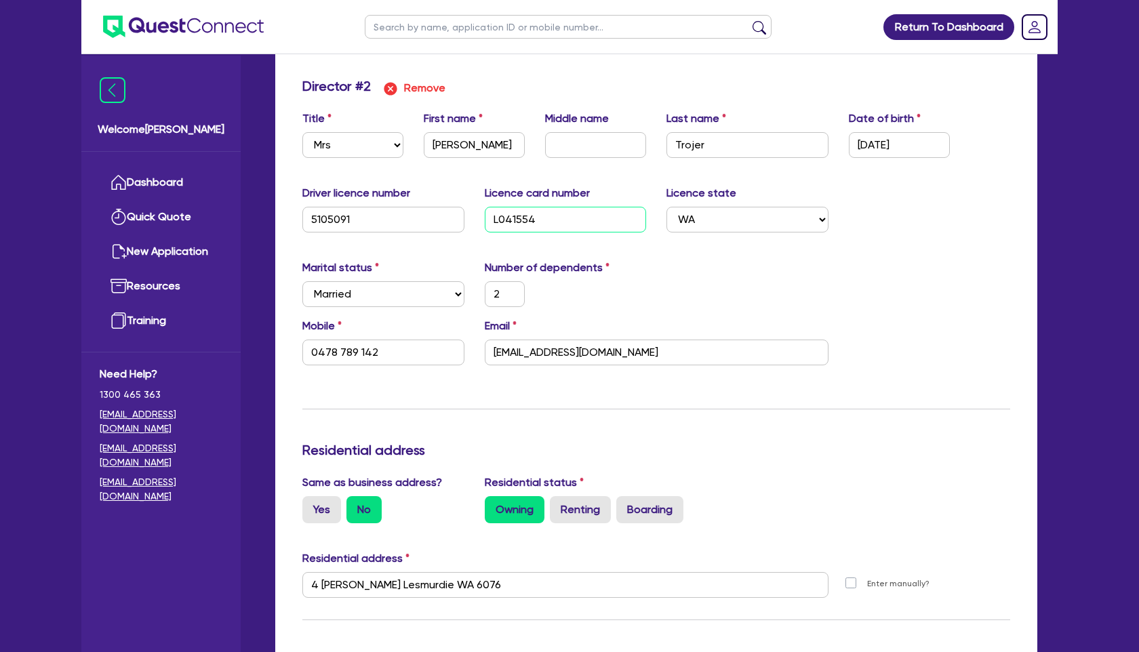
type input "2"
type input "0403288429"
type input "1700000"
type input "30000"
type input "20000"
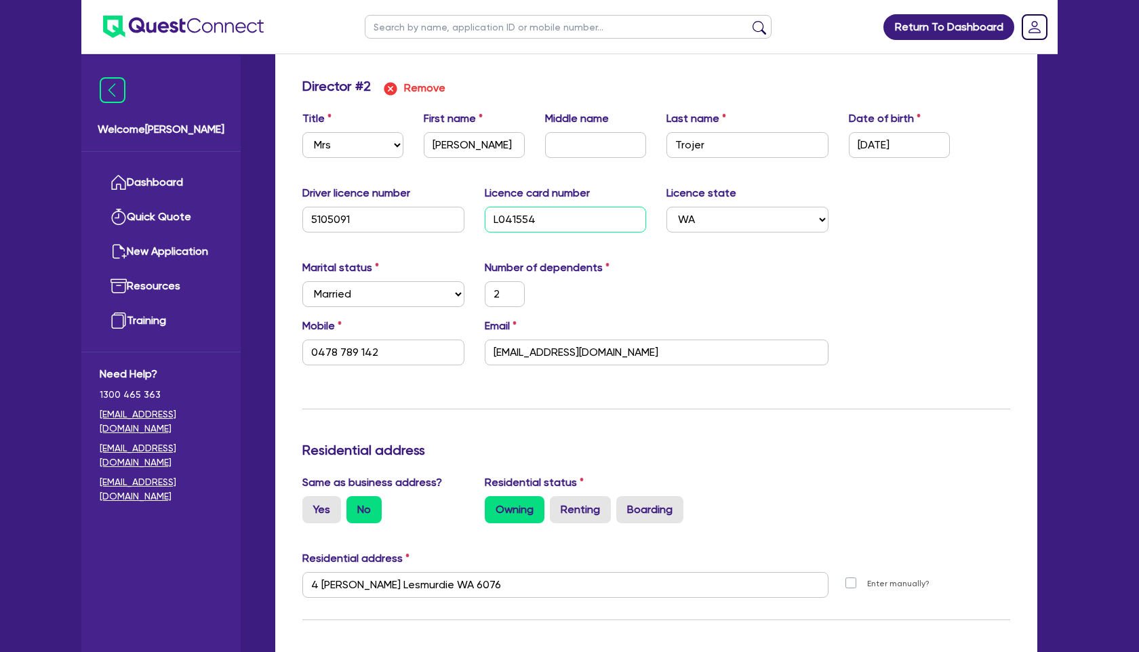
type input "522000"
type input "3800"
type input "3600"
type input "L0415549"
click at [506, 447] on h3 "Residential address" at bounding box center [656, 450] width 708 height 16
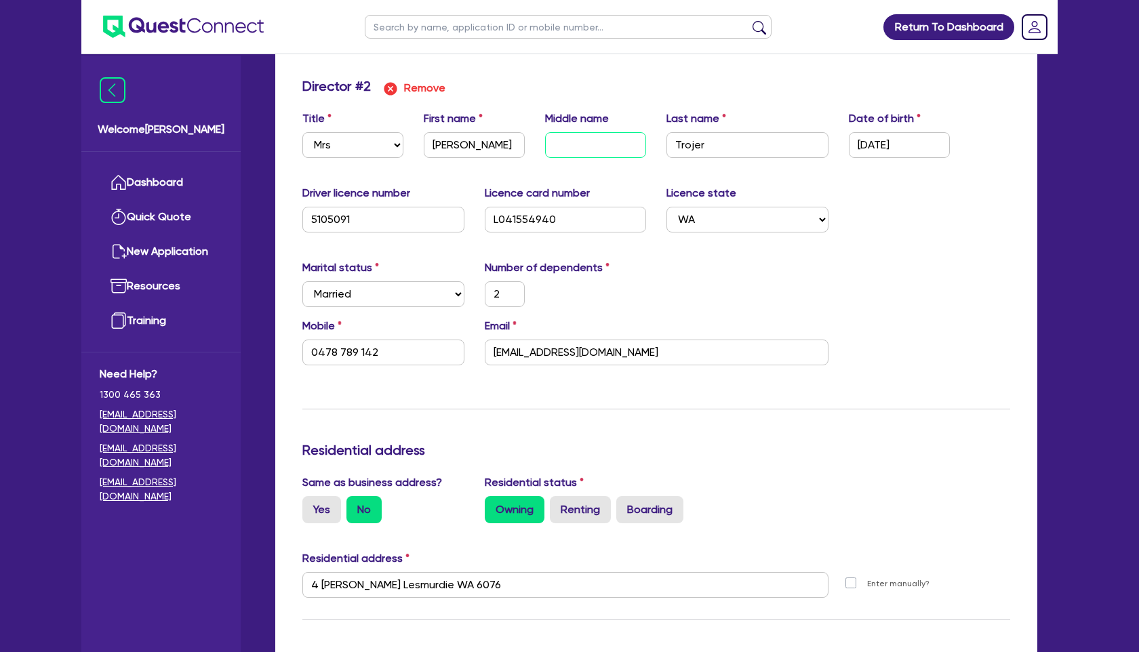
click at [570, 144] on input "text" at bounding box center [595, 145] width 101 height 26
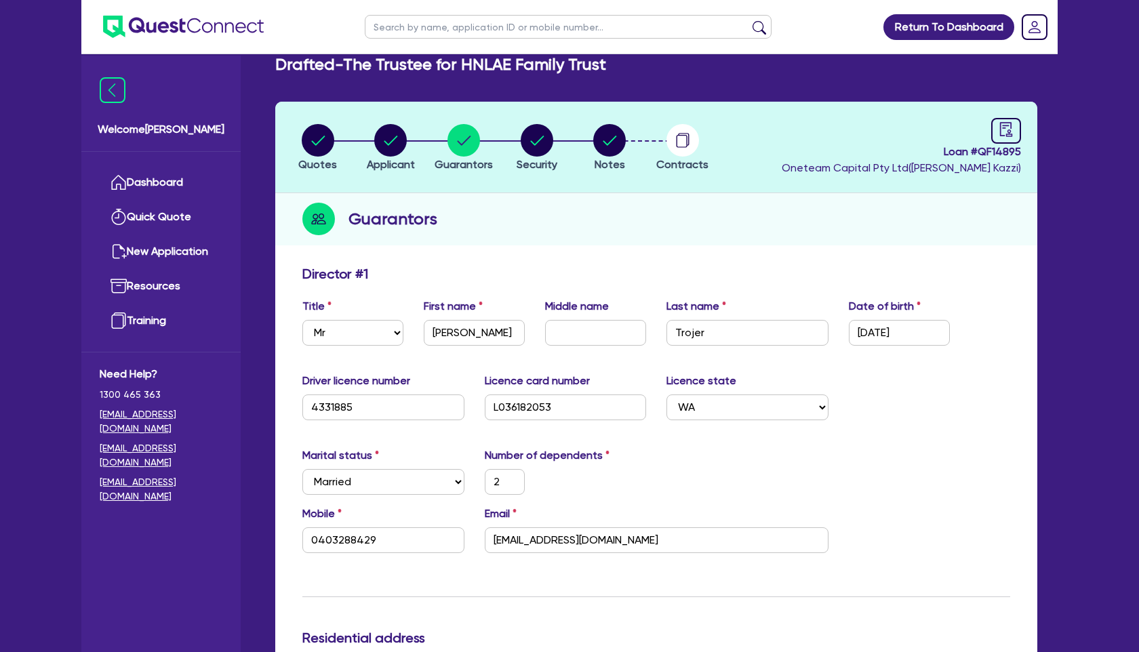
scroll to position [0, 0]
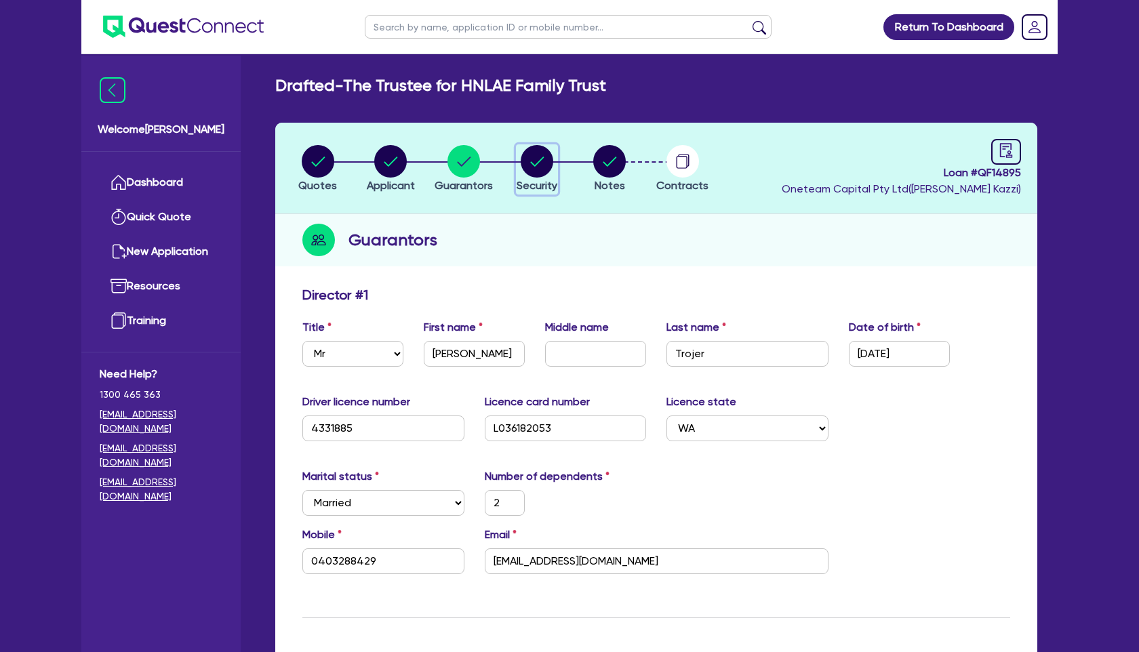
click at [544, 177] on button "Security" at bounding box center [537, 169] width 42 height 50
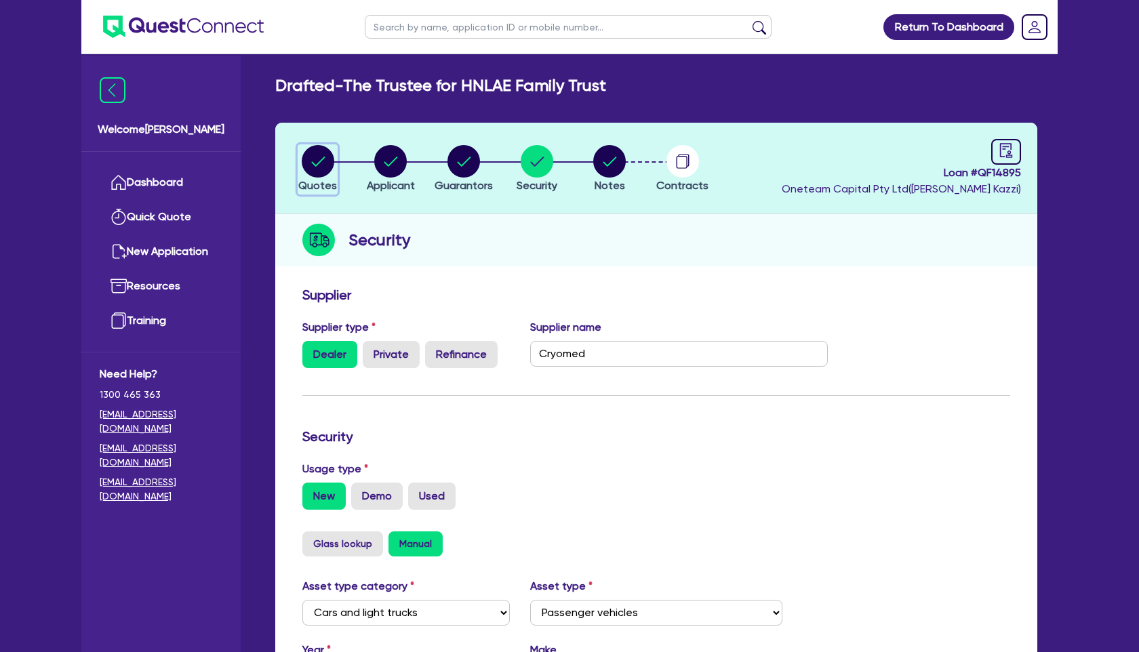
click at [327, 145] on icon "button" at bounding box center [318, 161] width 33 height 33
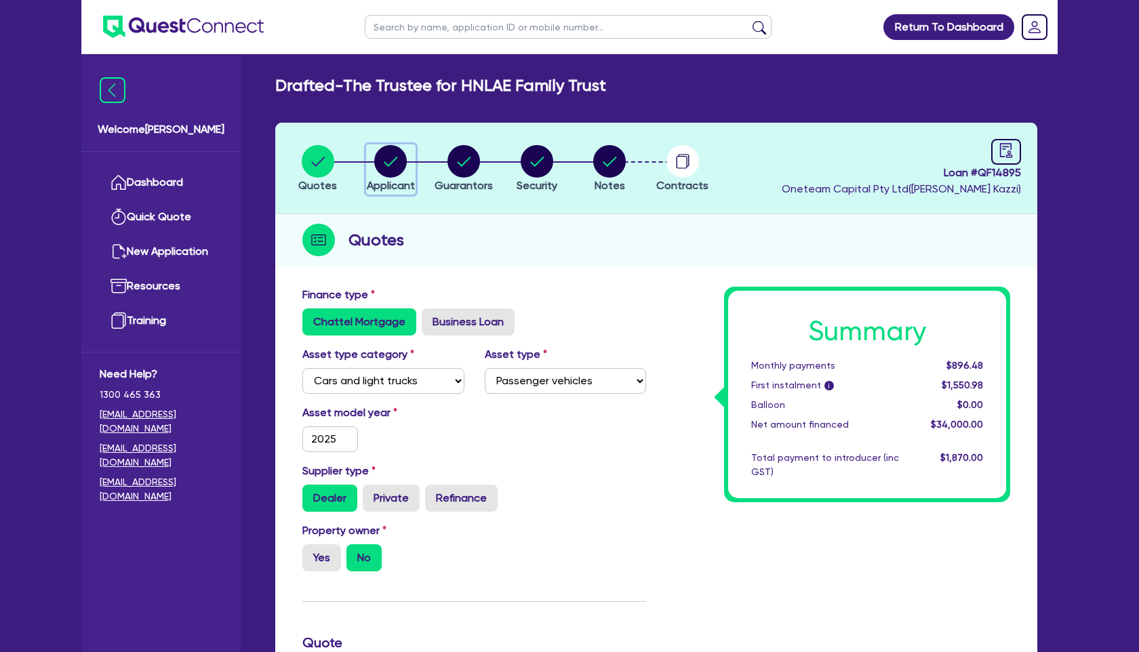
click at [395, 166] on circle "button" at bounding box center [390, 161] width 33 height 33
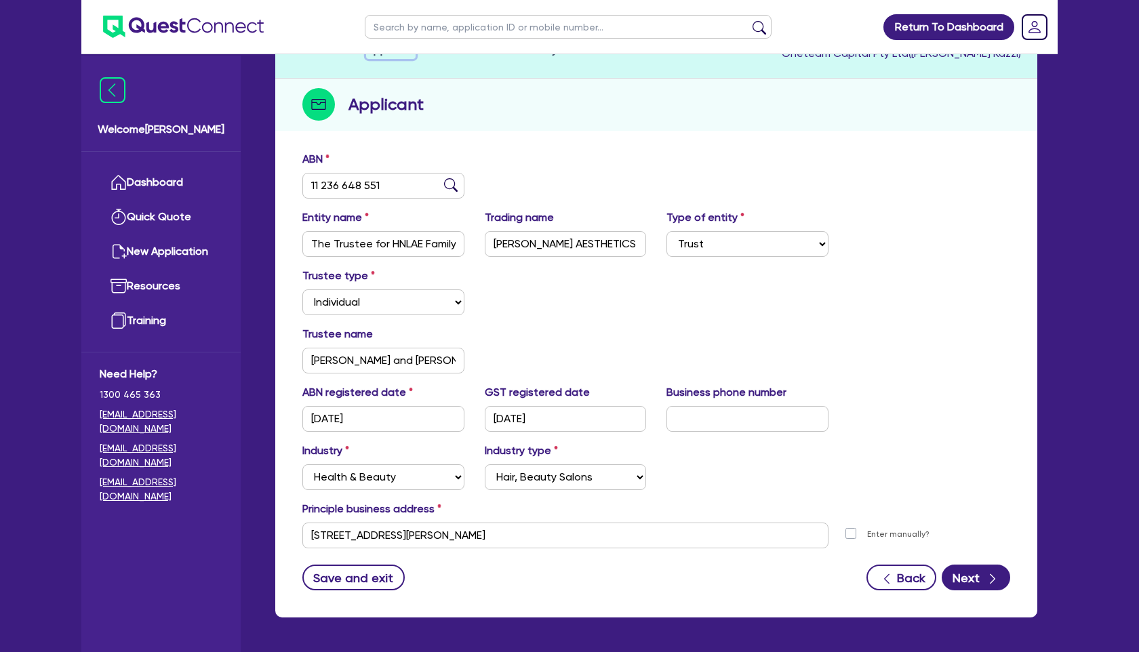
scroll to position [137, 0]
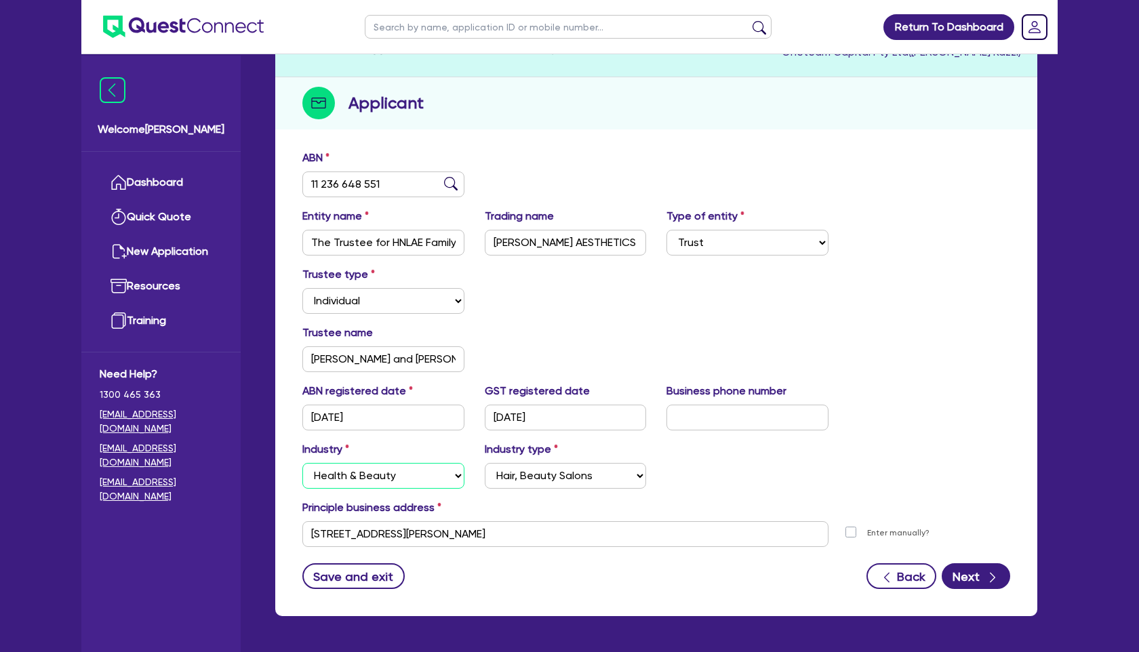
click at [414, 473] on select "Select Accomodation & Food Services Administrative & Support Services Agricultu…" at bounding box center [383, 476] width 162 height 26
click at [551, 480] on select "Select Scientists Accountants Advertising & Marketing Specialists Lawyers & Sol…" at bounding box center [566, 476] width 162 height 26
click at [974, 588] on div "ABN 11 236 648 551 Entity name The Trustee for HNLAE Family Trust Trading name …" at bounding box center [656, 379] width 762 height 473
click at [976, 581] on button "Next" at bounding box center [976, 576] width 68 height 26
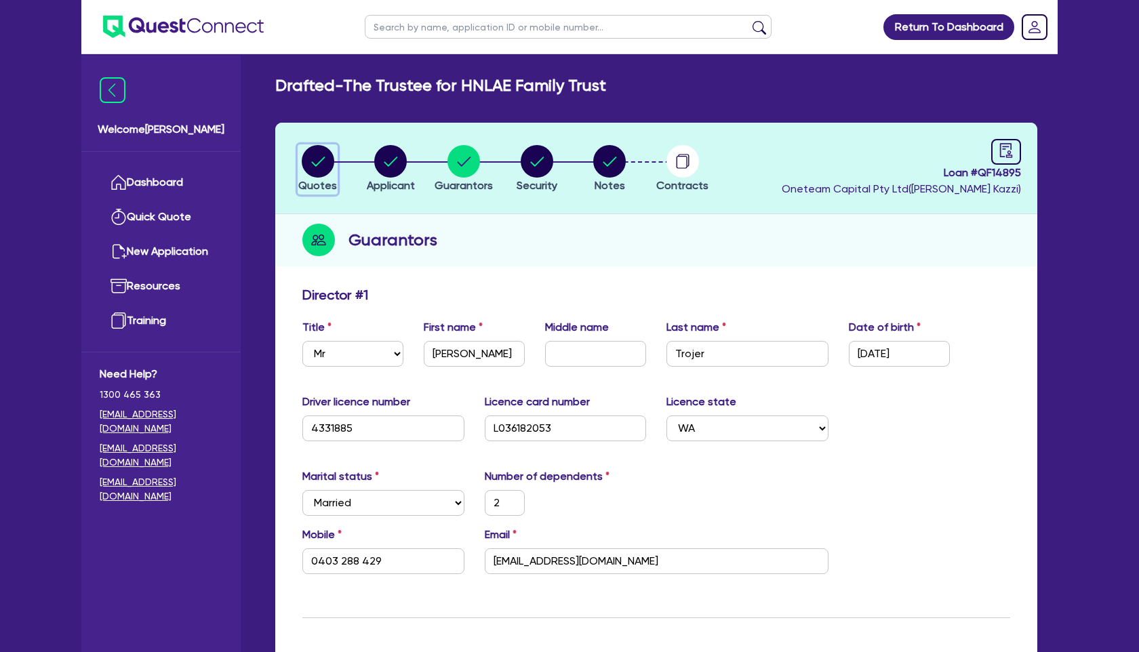
click at [315, 147] on circle "button" at bounding box center [318, 161] width 33 height 33
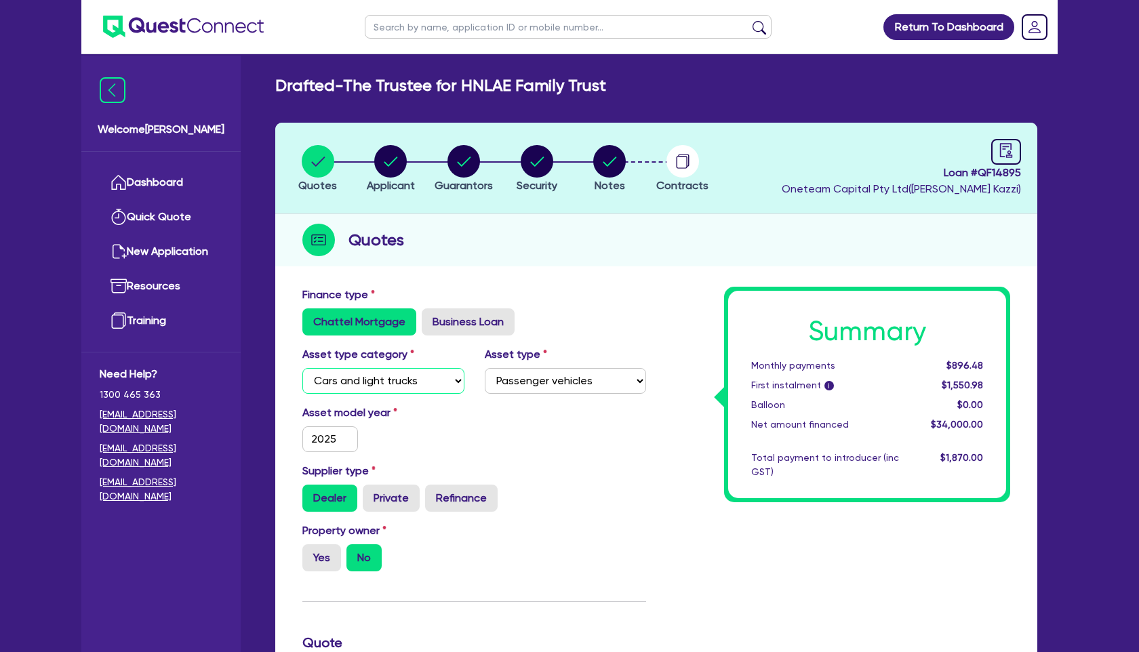
click at [447, 381] on select "Select Cars and light trucks Primary assets Secondary assets Tertiary assets" at bounding box center [383, 381] width 162 height 26
click at [574, 383] on select "Select Generators and compressors Engineering and toolmaking Woodworking and me…" at bounding box center [566, 381] width 162 height 26
click at [393, 161] on icon "button" at bounding box center [391, 161] width 14 height 9
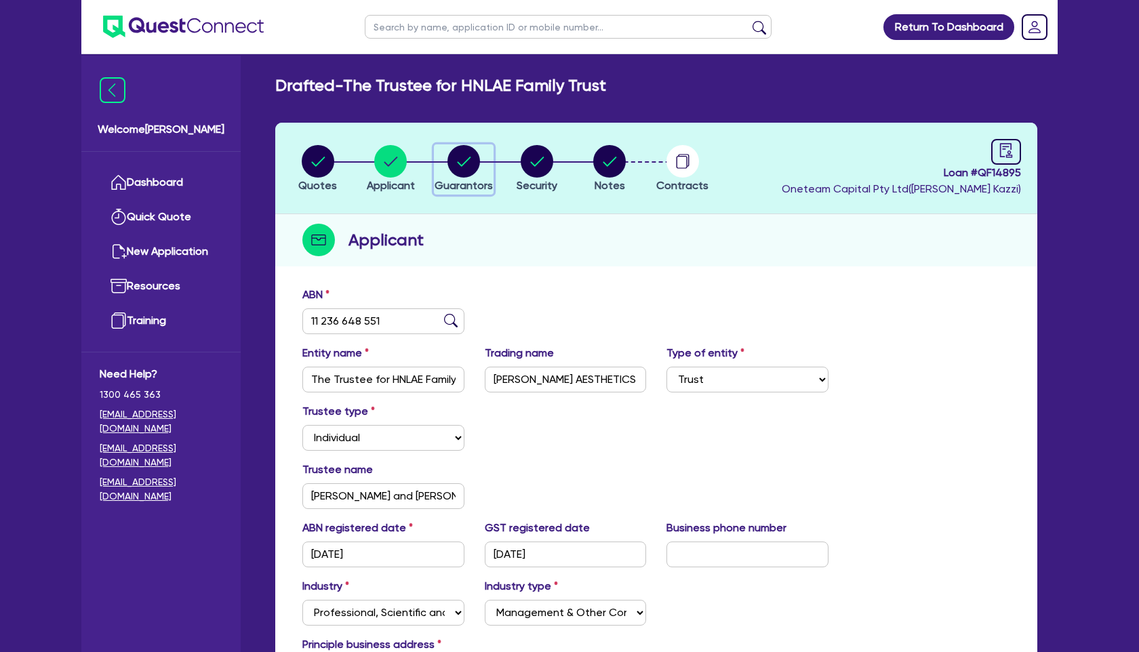
click at [474, 167] on circle "button" at bounding box center [463, 161] width 33 height 33
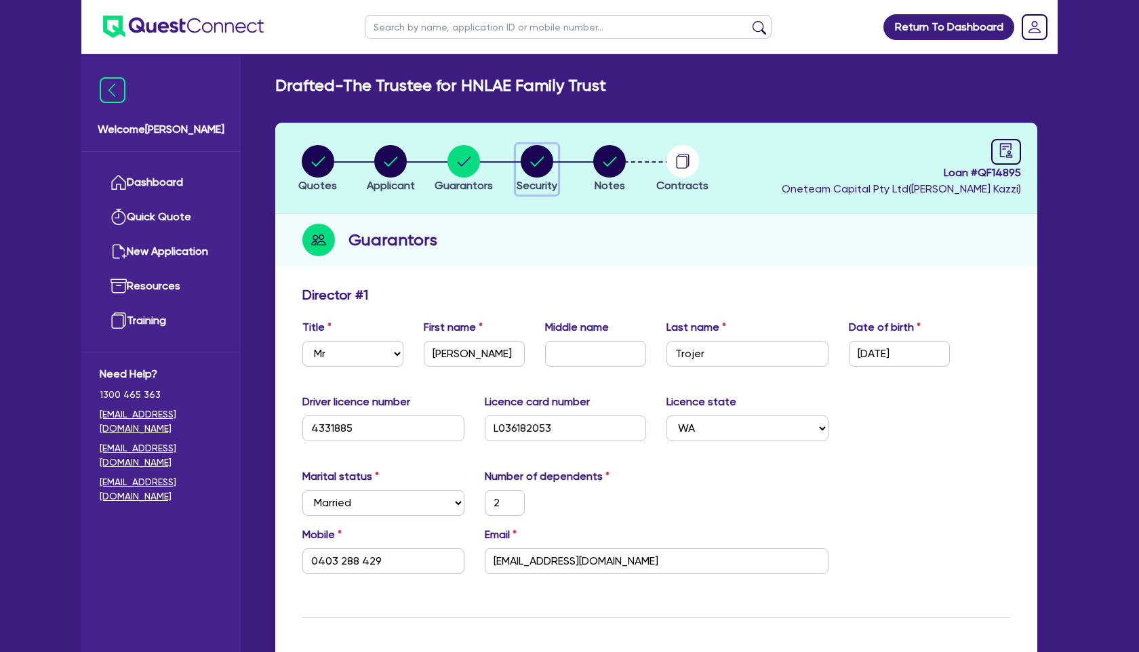
click at [547, 157] on circle "button" at bounding box center [537, 161] width 33 height 33
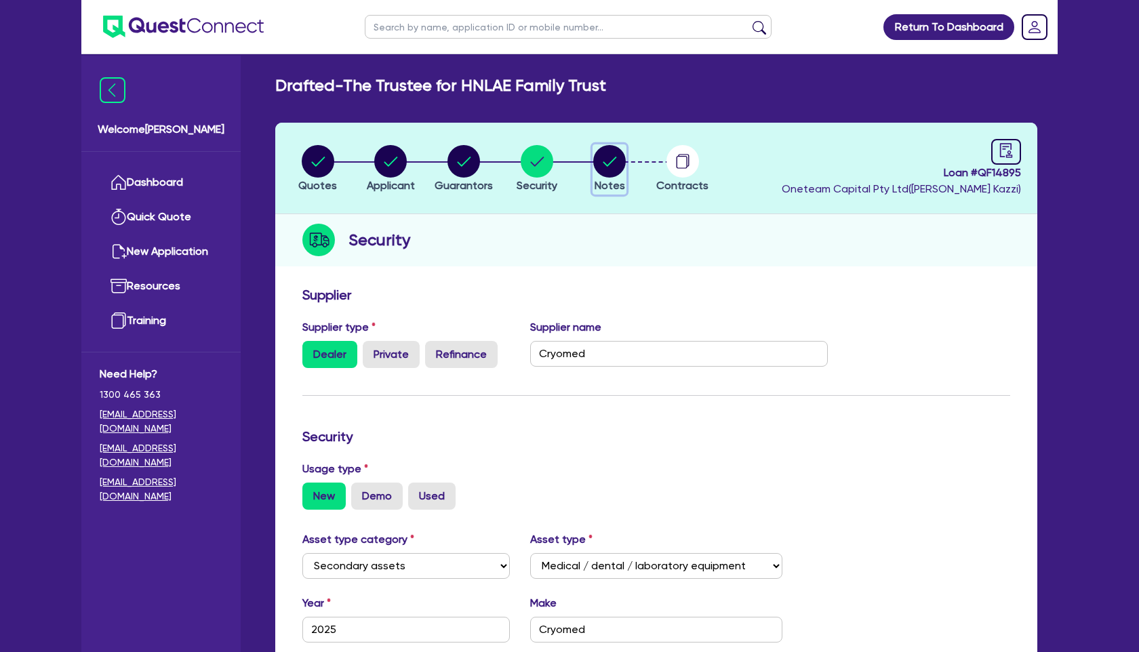
click at [614, 165] on circle "button" at bounding box center [609, 161] width 33 height 33
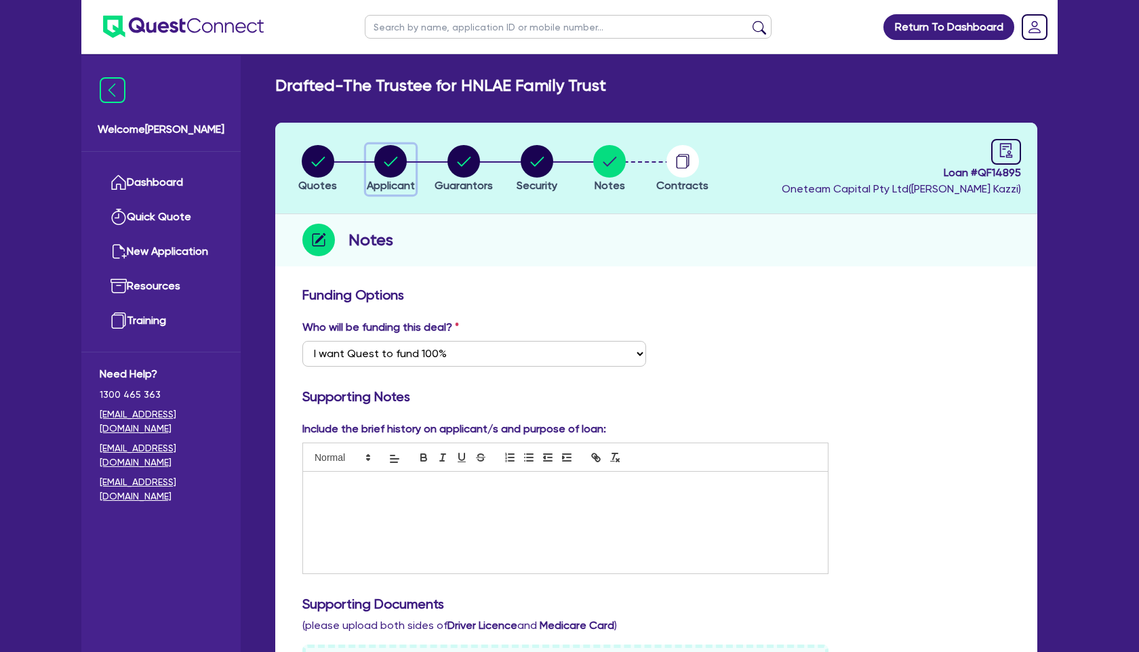
click at [391, 153] on circle "button" at bounding box center [390, 161] width 33 height 33
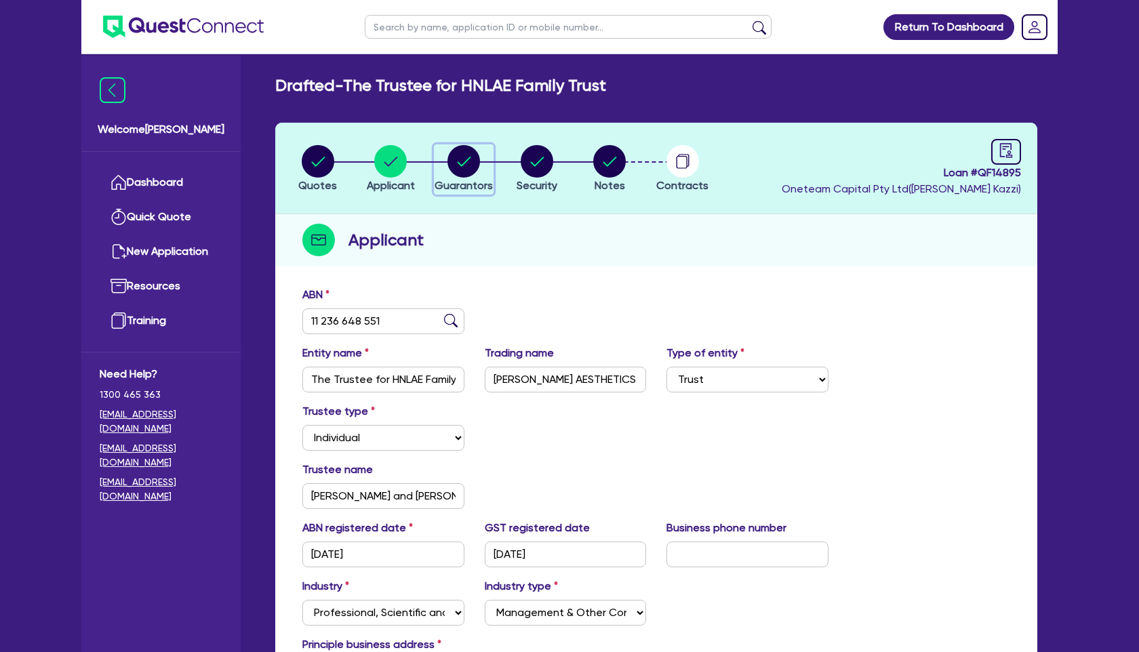
click at [468, 163] on circle "button" at bounding box center [463, 161] width 33 height 33
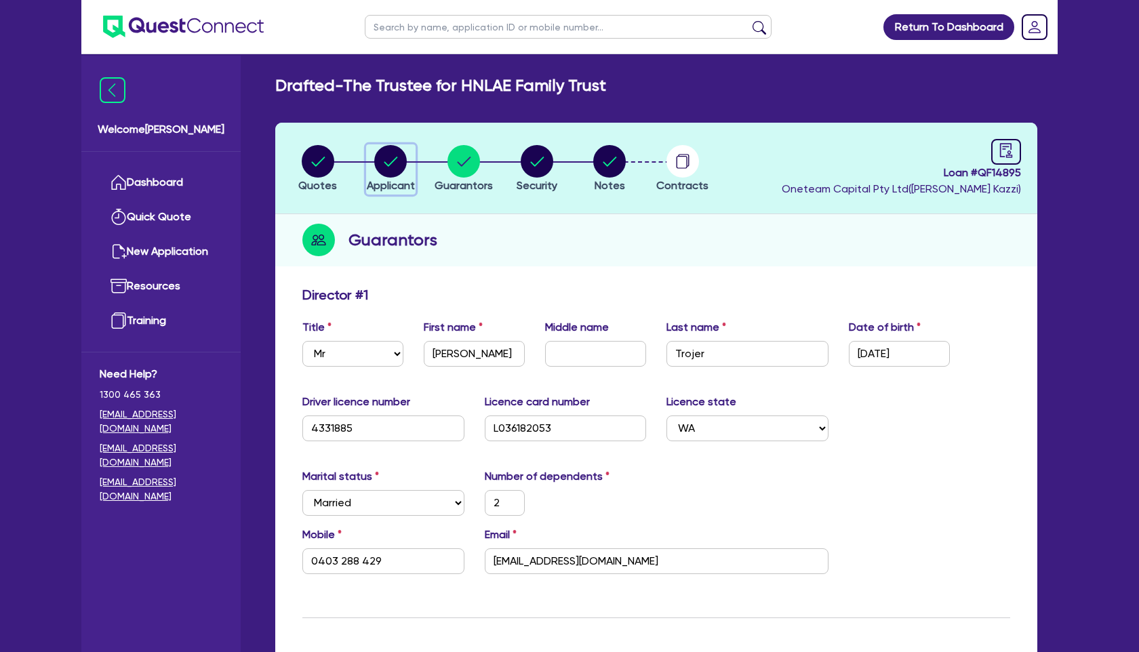
click at [395, 164] on circle "button" at bounding box center [390, 161] width 33 height 33
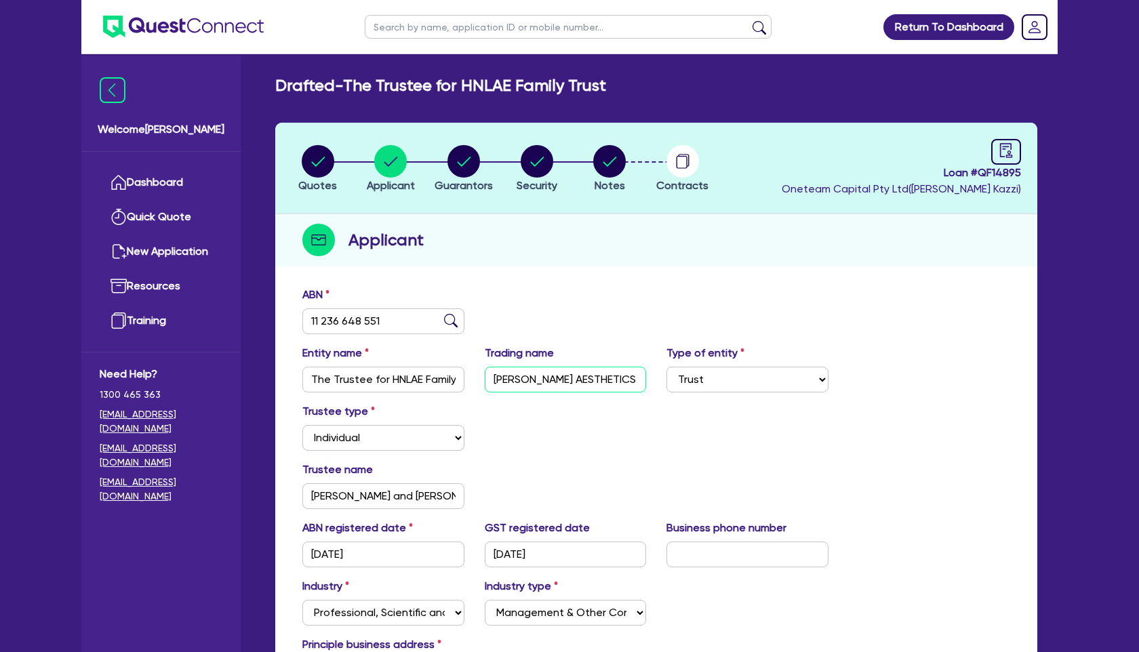
drag, startPoint x: 585, startPoint y: 382, endPoint x: 479, endPoint y: 376, distance: 105.9
click at [479, 376] on div "Trading name [PERSON_NAME] AESTHETICS" at bounding box center [566, 368] width 182 height 47
click at [614, 164] on circle "button" at bounding box center [609, 161] width 33 height 33
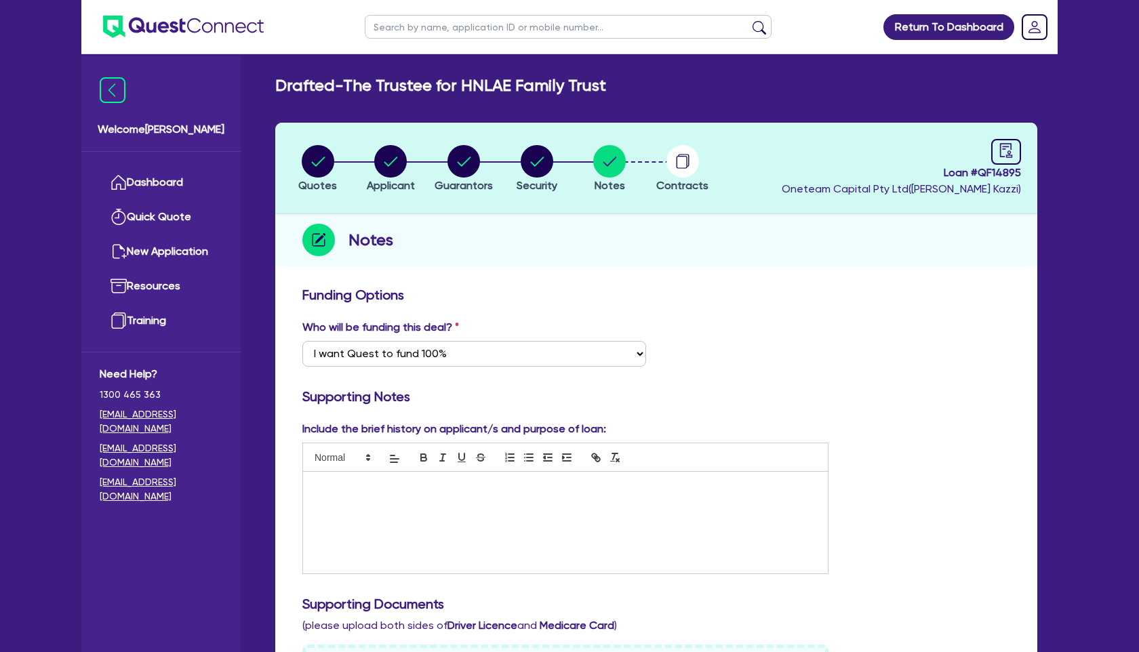
click at [380, 486] on p at bounding box center [565, 486] width 504 height 12
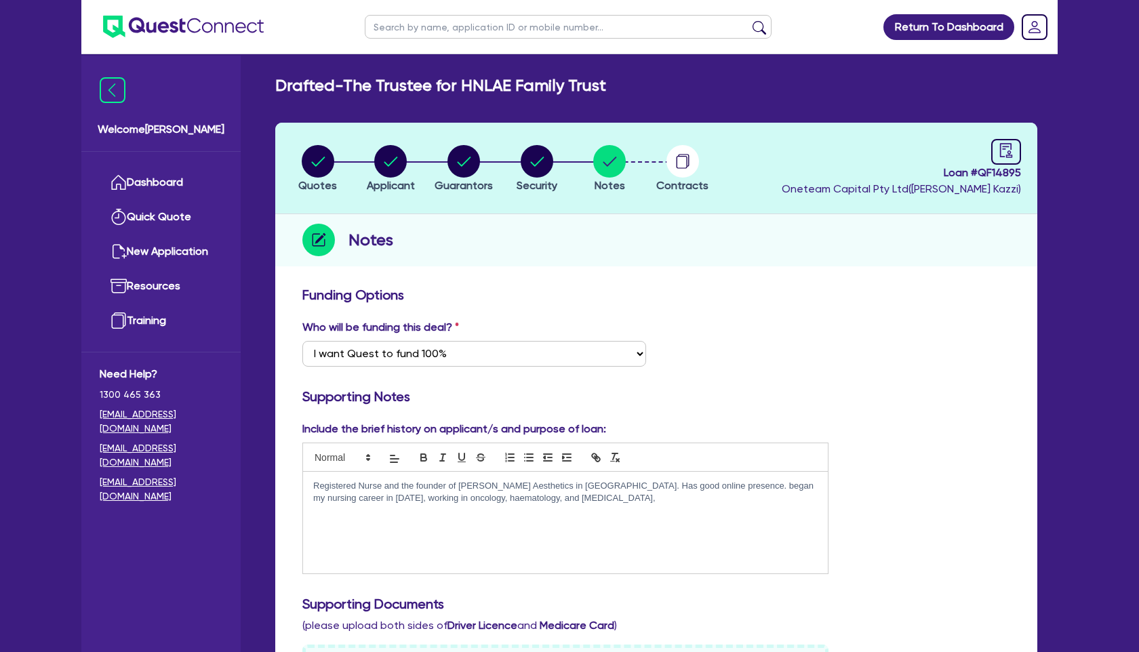
click at [692, 490] on p "Registered Nurse and the founder of [PERSON_NAME] Aesthetics in [GEOGRAPHIC_DAT…" at bounding box center [565, 492] width 504 height 25
click at [728, 485] on p "Registered Nurse and the founder of [PERSON_NAME] Aesthetics in [GEOGRAPHIC_DAT…" at bounding box center [565, 492] width 504 height 25
click at [338, 498] on p "Registered Nurse and the founder of [PERSON_NAME] Aesthetics in [GEOGRAPHIC_DAT…" at bounding box center [565, 492] width 504 height 25
click at [570, 502] on p "Registered Nurse and the founder of [PERSON_NAME] Aesthetics in [GEOGRAPHIC_DAT…" at bounding box center [565, 492] width 504 height 25
click at [536, 165] on circle "button" at bounding box center [537, 161] width 33 height 33
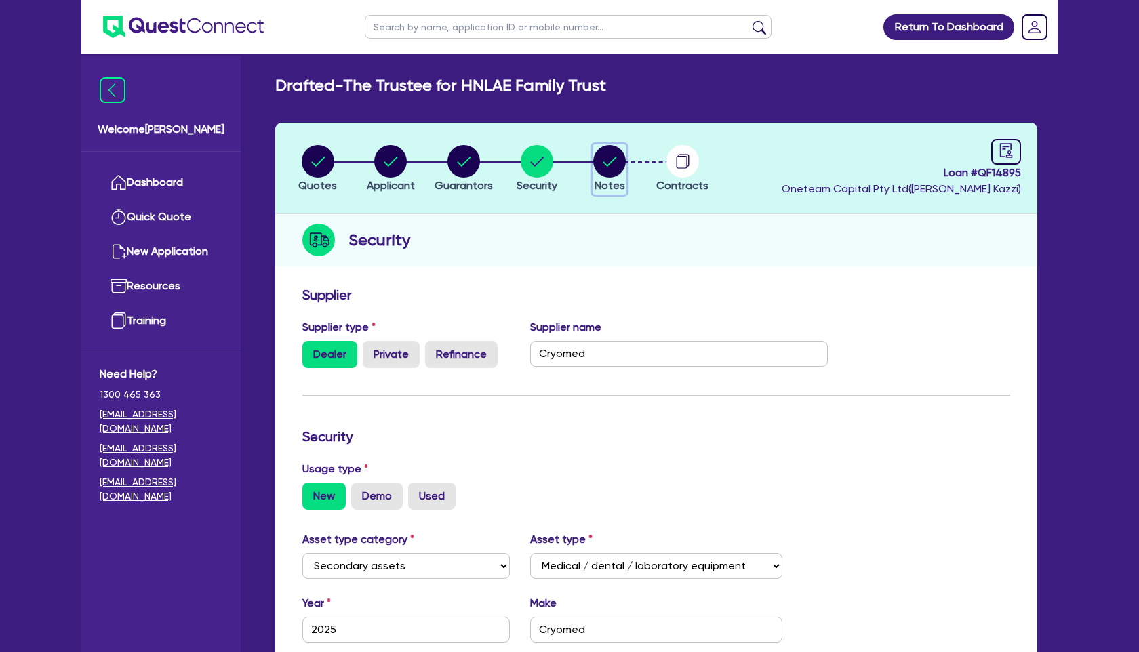
click at [617, 167] on circle "button" at bounding box center [609, 161] width 33 height 33
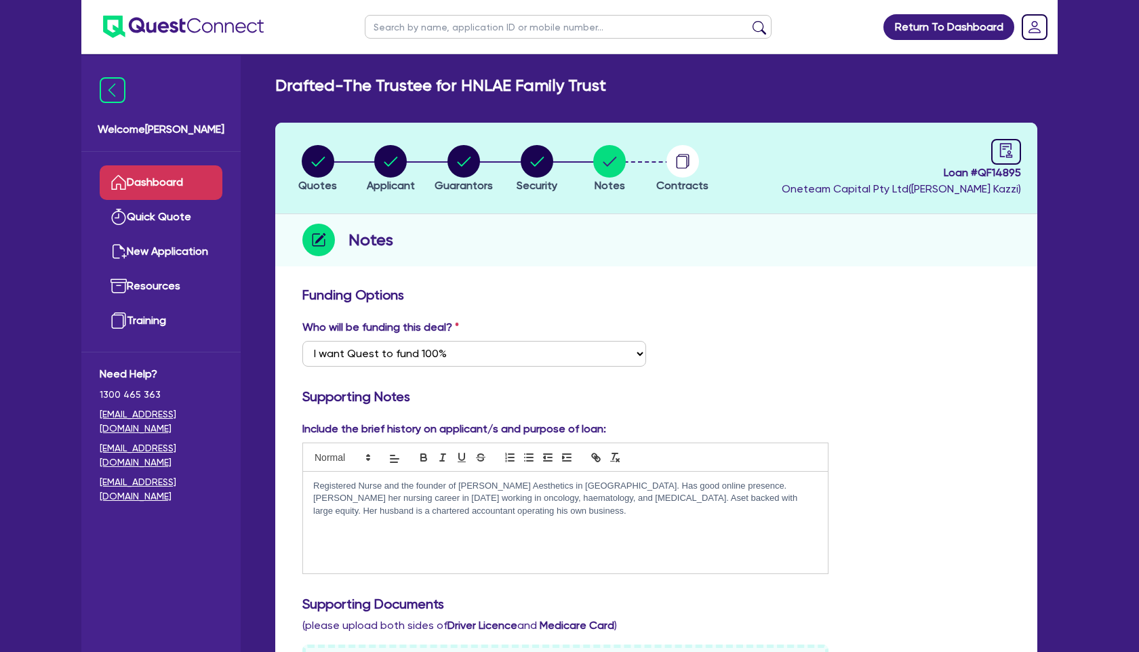
click at [163, 176] on link "Dashboard" at bounding box center [161, 182] width 123 height 35
